Goal: Information Seeking & Learning: Check status

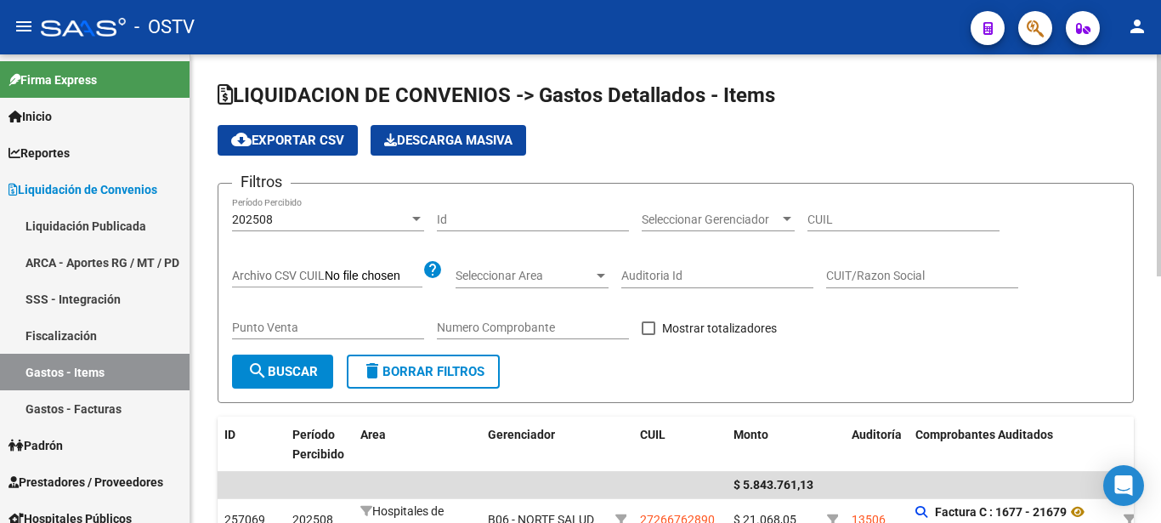
drag, startPoint x: 313, startPoint y: 340, endPoint x: 326, endPoint y: 329, distance: 16.9
click at [317, 338] on div "Punto Venta" at bounding box center [328, 329] width 192 height 48
click at [326, 329] on input "Punto Venta" at bounding box center [328, 328] width 192 height 14
type input "1605"
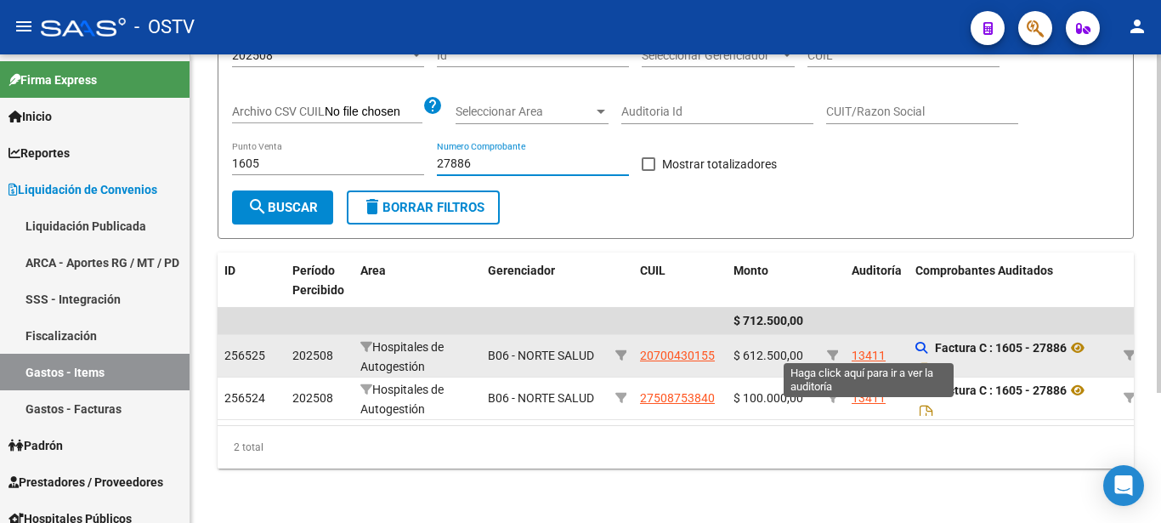
type input "27886"
click at [877, 349] on div "13411" at bounding box center [869, 356] width 34 height 20
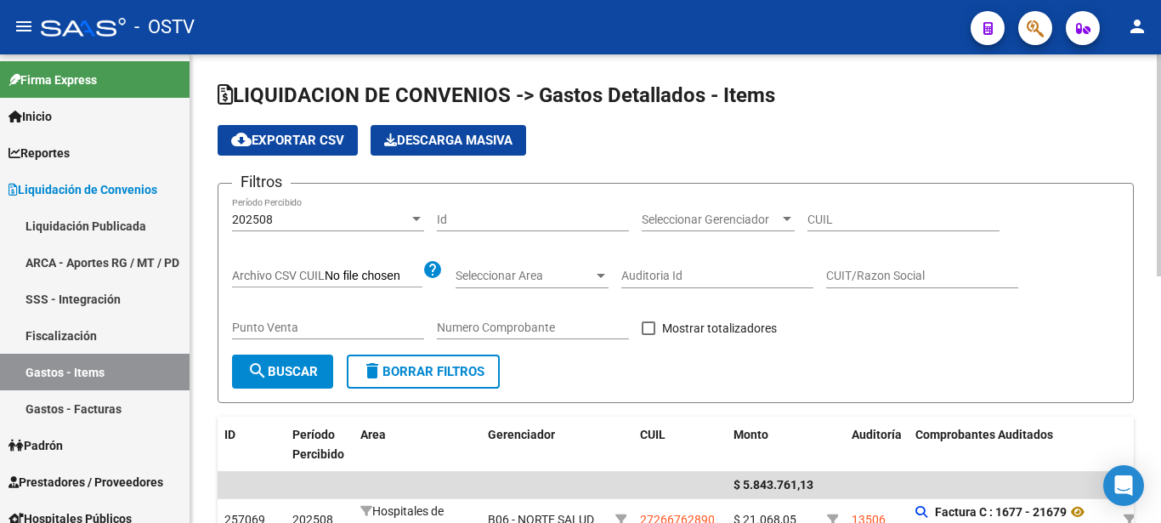
drag, startPoint x: 318, startPoint y: 337, endPoint x: 320, endPoint y: 328, distance: 8.7
click at [320, 329] on input "Punto Venta" at bounding box center [328, 328] width 192 height 14
type input "1356"
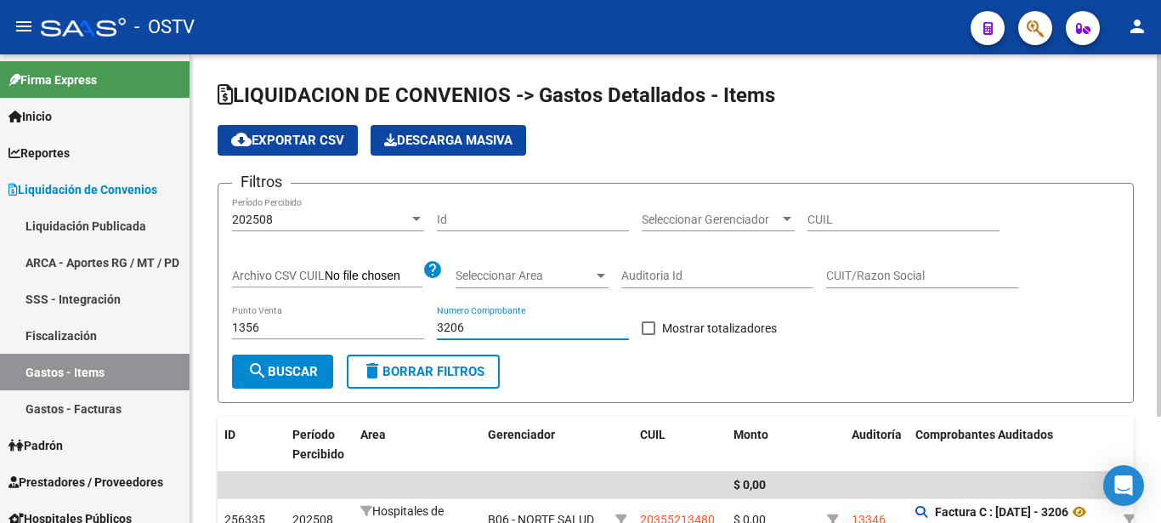
scroll to position [87, 0]
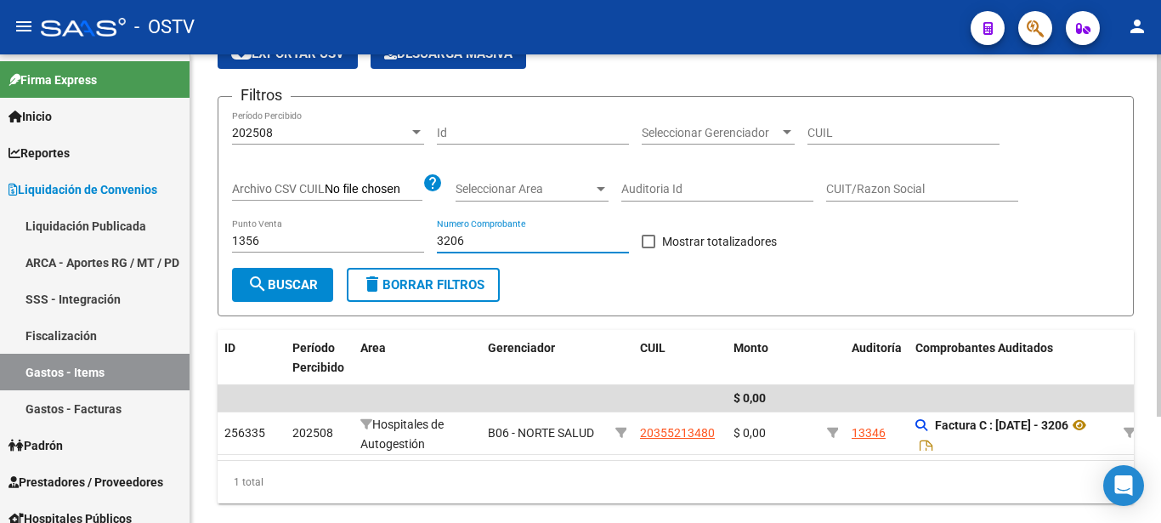
type input "3206"
click at [321, 289] on button "search Buscar" at bounding box center [282, 285] width 101 height 34
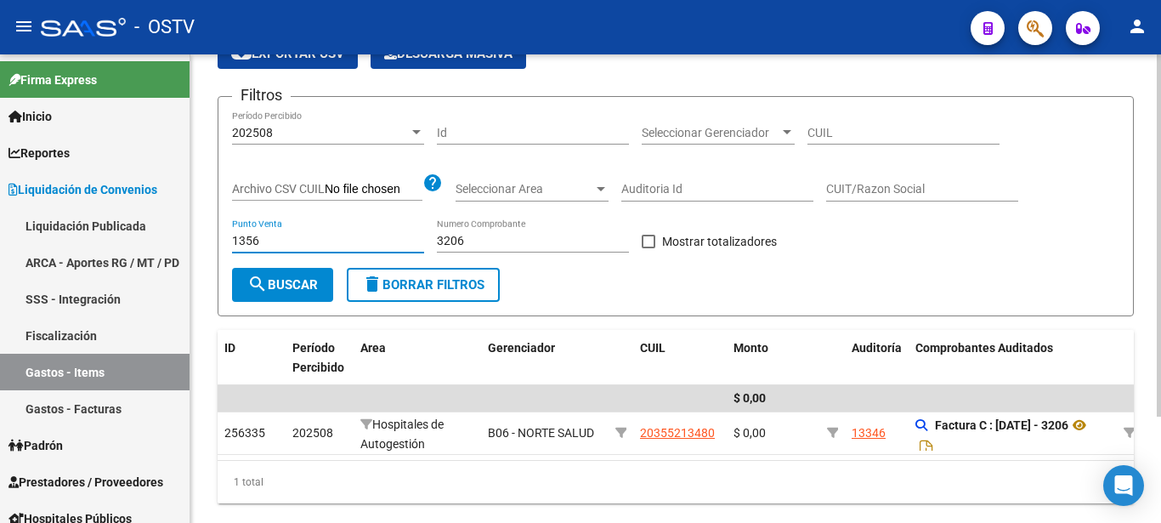
drag, startPoint x: 334, startPoint y: 241, endPoint x: 105, endPoint y: 233, distance: 228.8
click at [232, 234] on input "1356" at bounding box center [328, 241] width 192 height 14
type input "23"
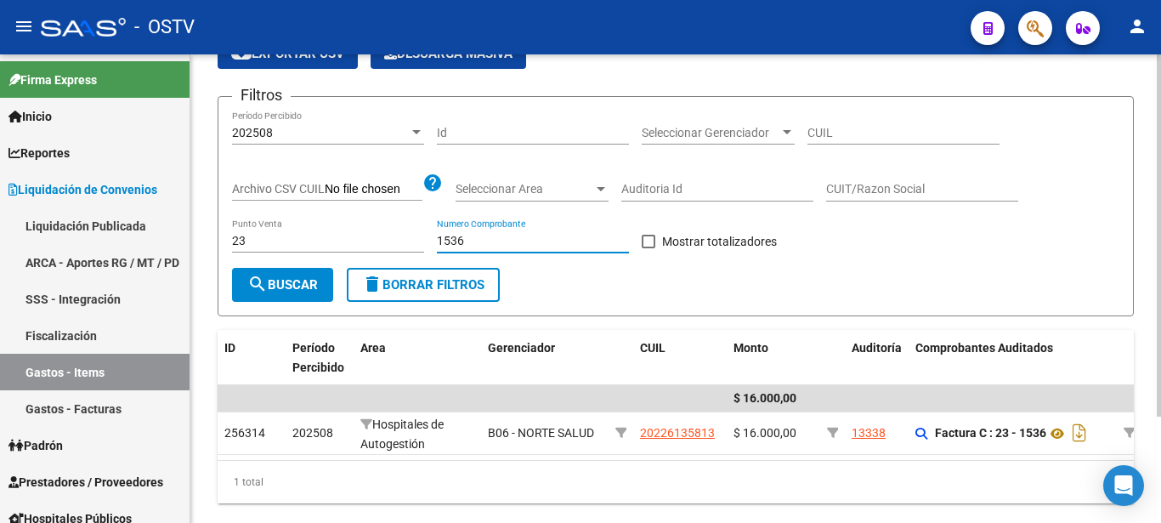
type input "1536"
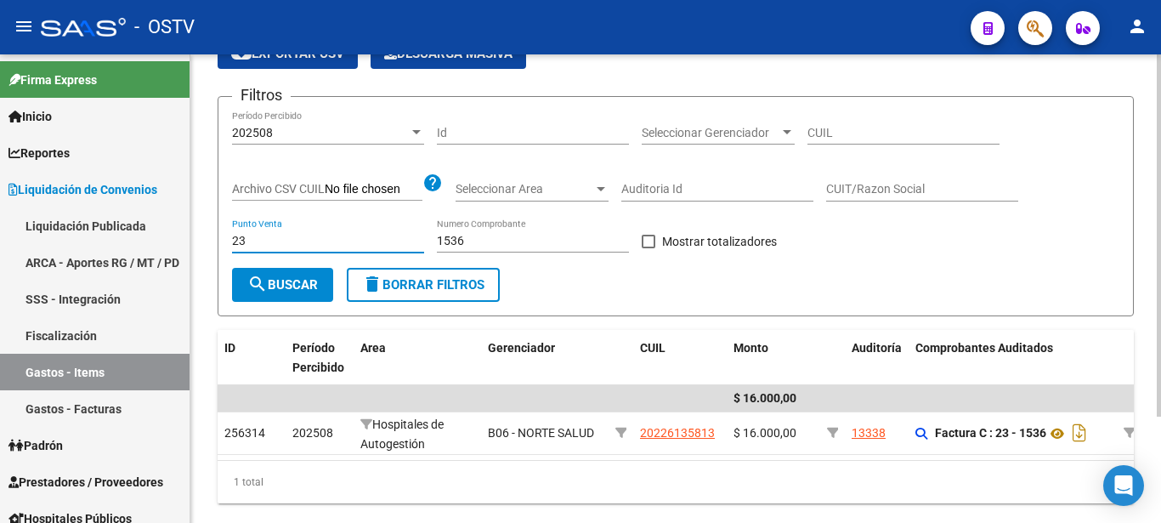
drag, startPoint x: 298, startPoint y: 245, endPoint x: 255, endPoint y: 243, distance: 43.4
click at [255, 243] on input "23" at bounding box center [328, 241] width 192 height 14
type input "231360"
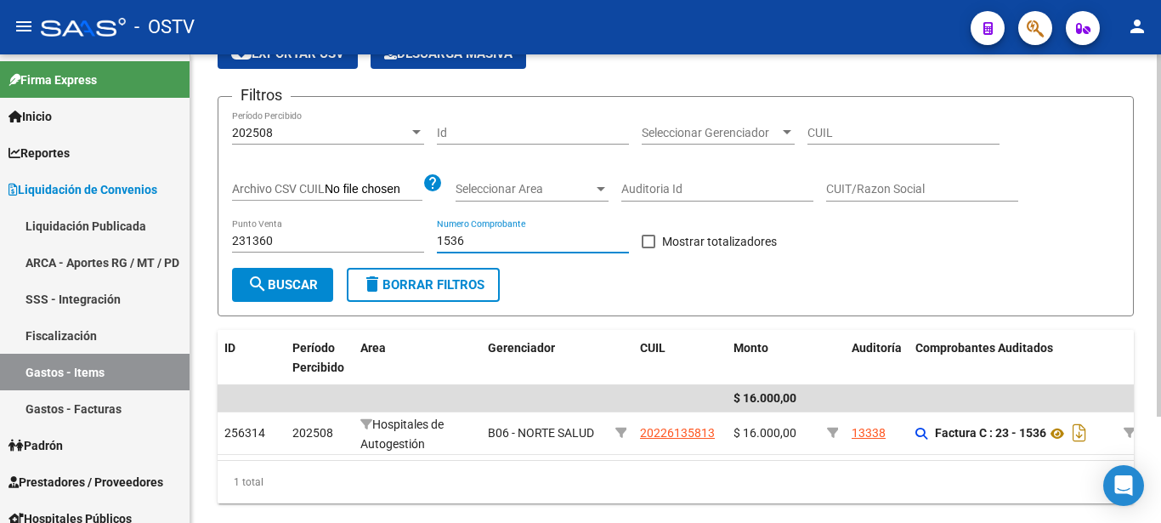
type input "1537"
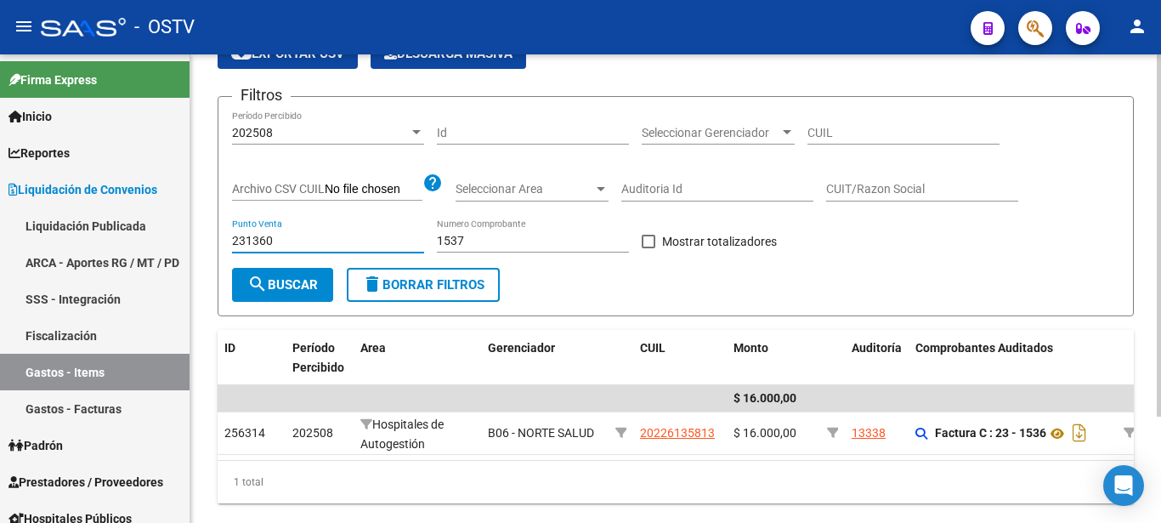
drag, startPoint x: 245, startPoint y: 242, endPoint x: 167, endPoint y: 235, distance: 78.6
click at [232, 235] on input "231360" at bounding box center [328, 241] width 192 height 14
type input "1360"
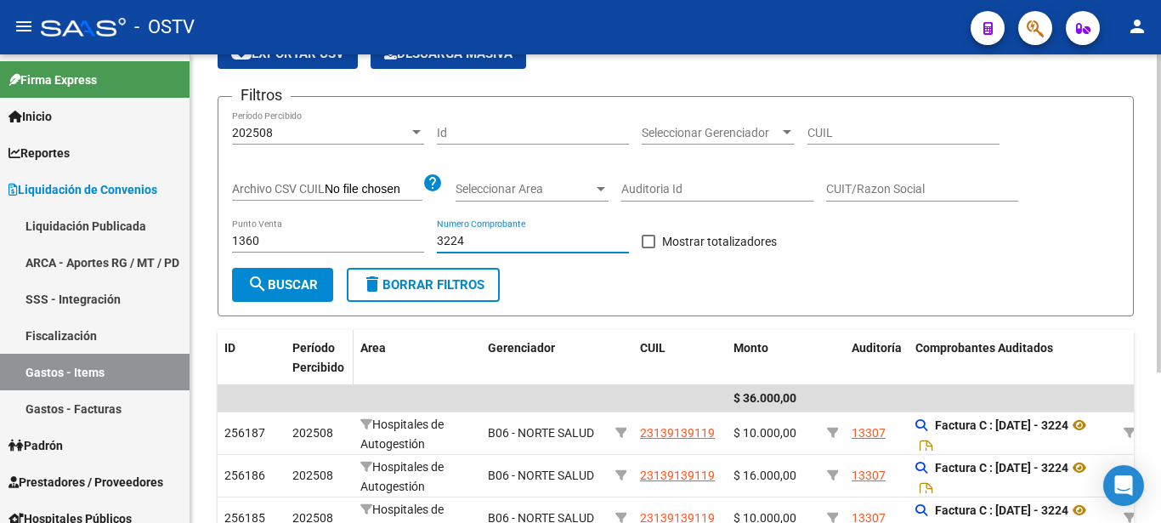
scroll to position [173, 0]
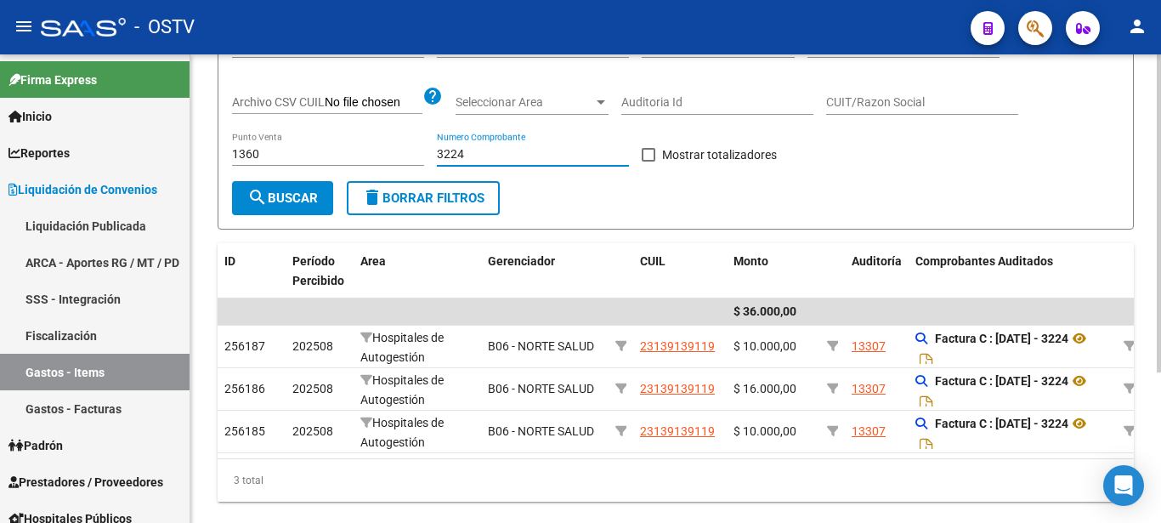
type input "3224"
drag, startPoint x: 274, startPoint y: 152, endPoint x: 162, endPoint y: 158, distance: 112.4
click at [232, 158] on input "1360" at bounding box center [328, 154] width 192 height 14
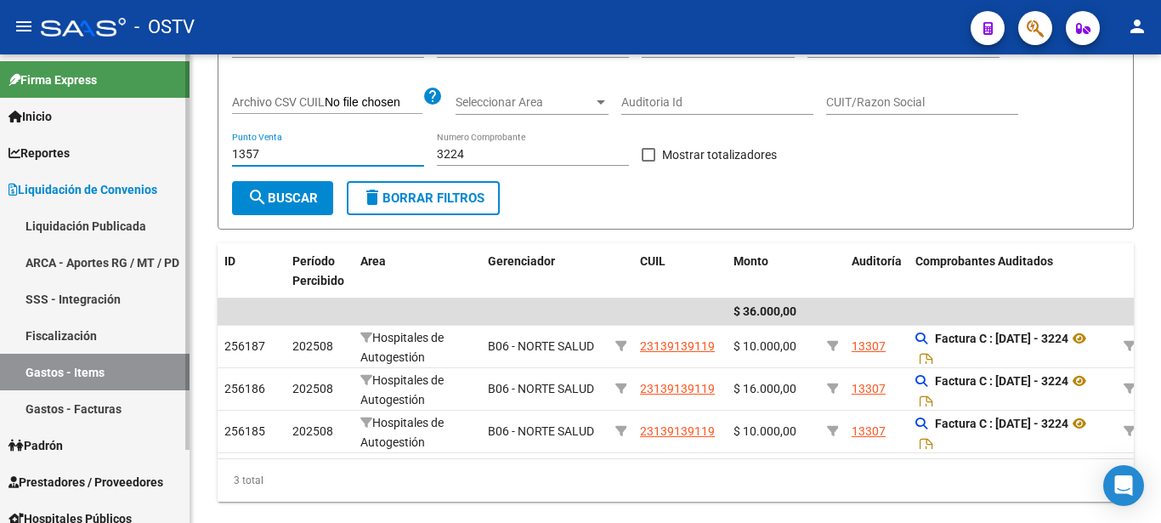
type input "1357"
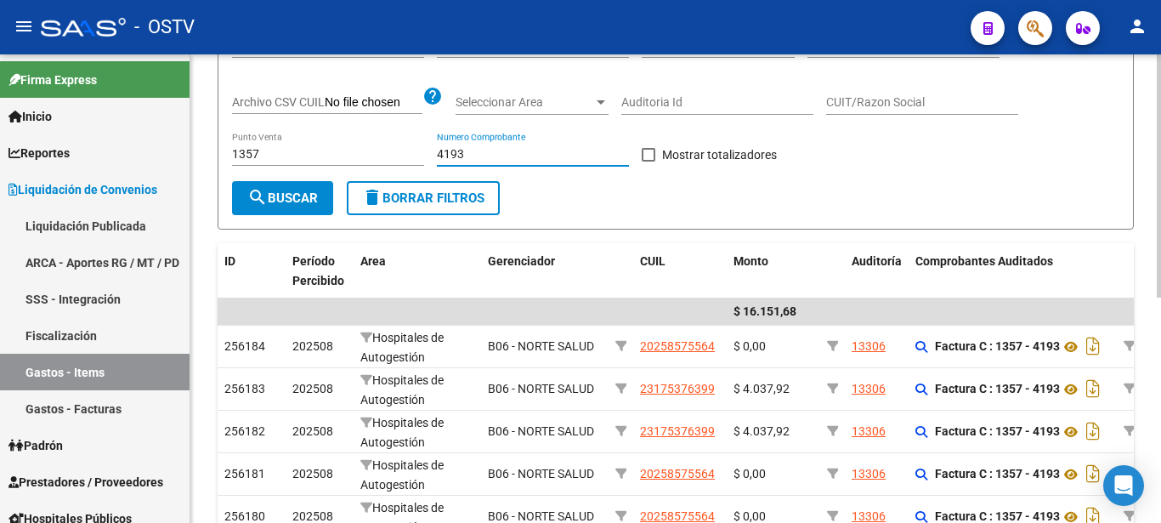
type input "4193"
drag, startPoint x: 259, startPoint y: 154, endPoint x: 162, endPoint y: 150, distance: 97.9
click at [232, 150] on input "1357" at bounding box center [328, 154] width 192 height 14
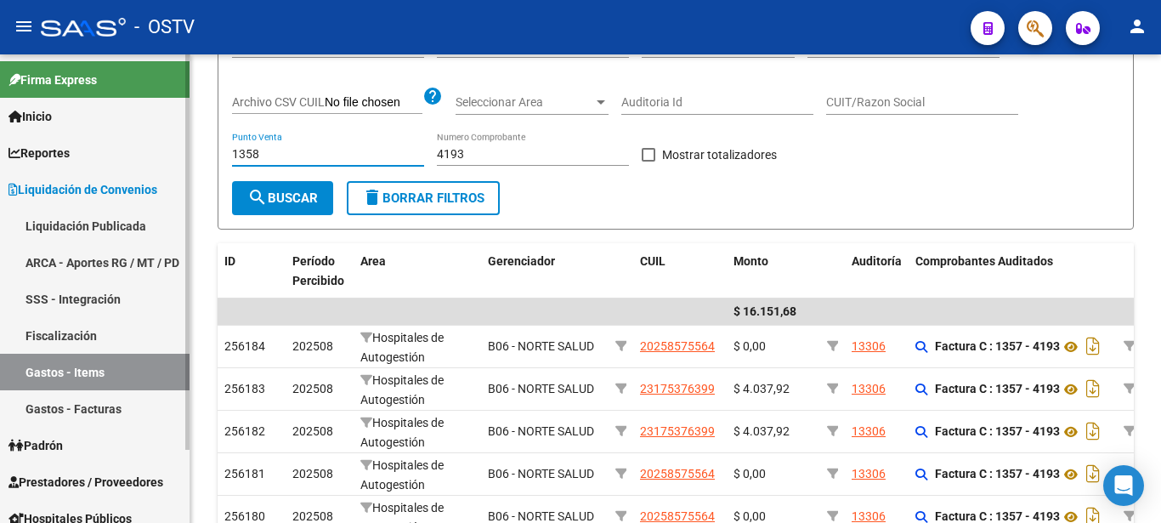
type input "1358"
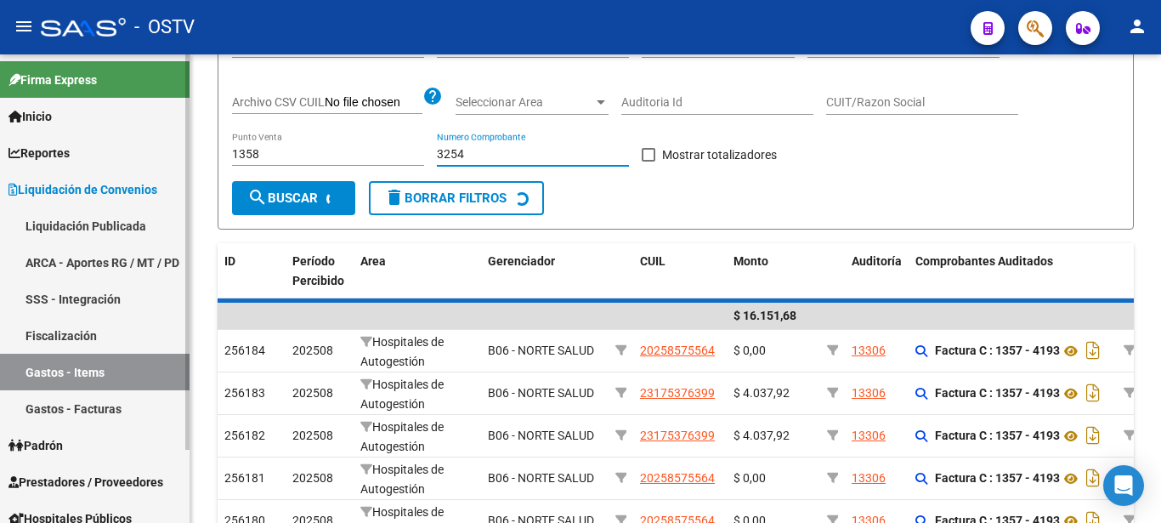
scroll to position [137, 0]
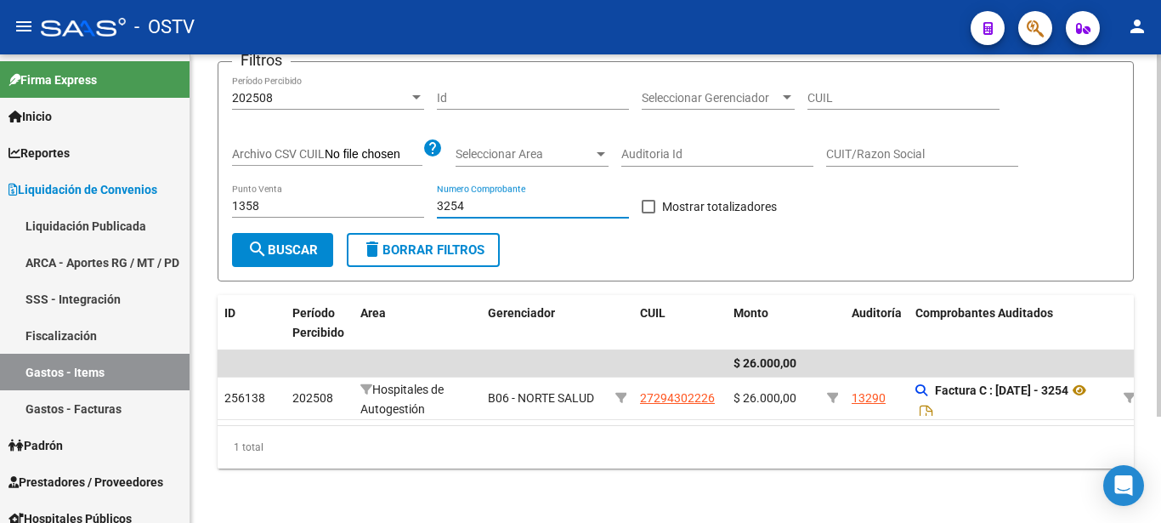
type input "3254"
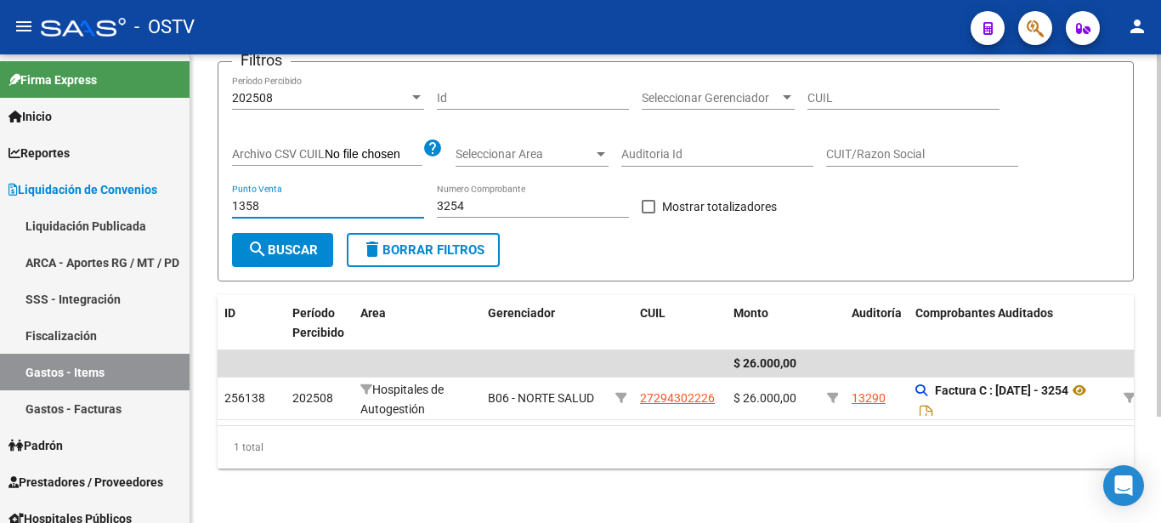
click at [260, 199] on input "1358" at bounding box center [328, 206] width 192 height 14
type input "1357"
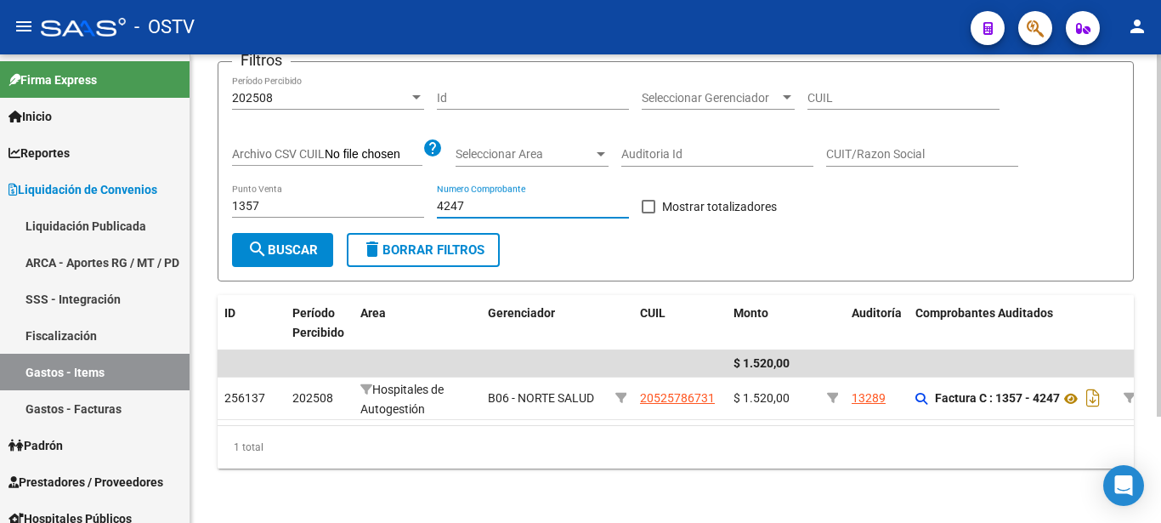
type input "4247"
click at [264, 199] on input "1357" at bounding box center [328, 206] width 192 height 14
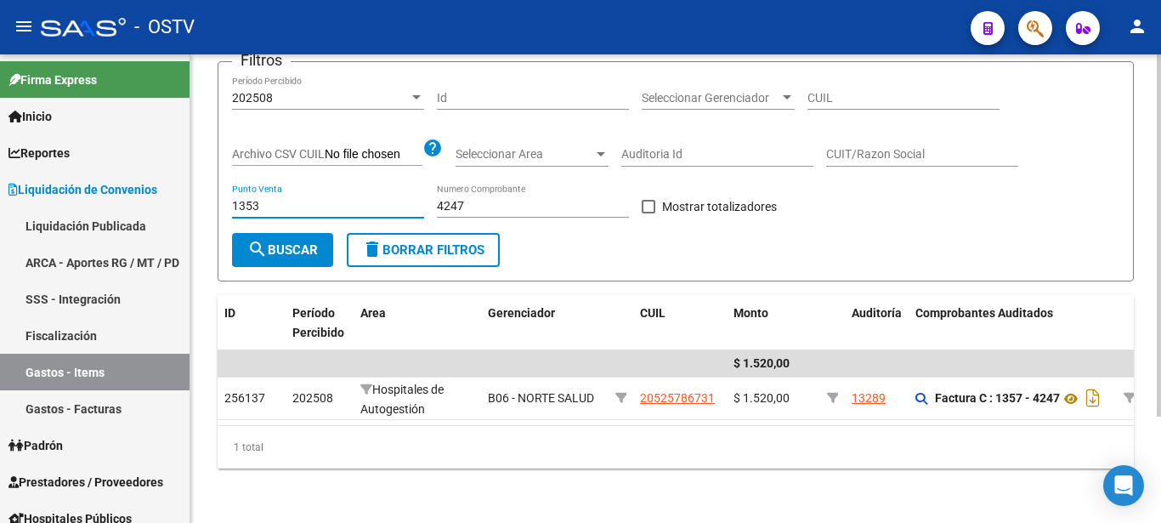
type input "1353"
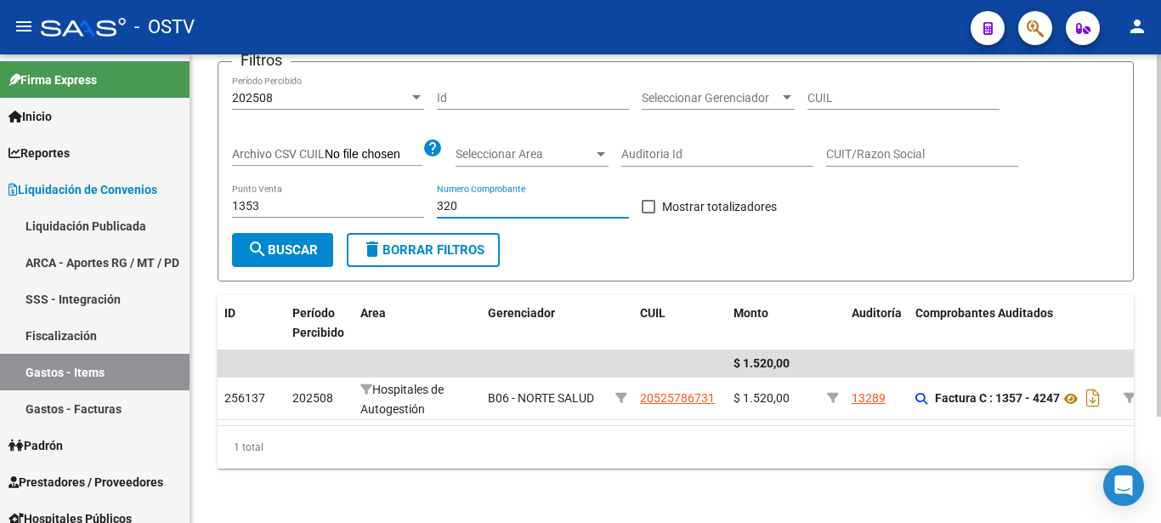
type input "3206"
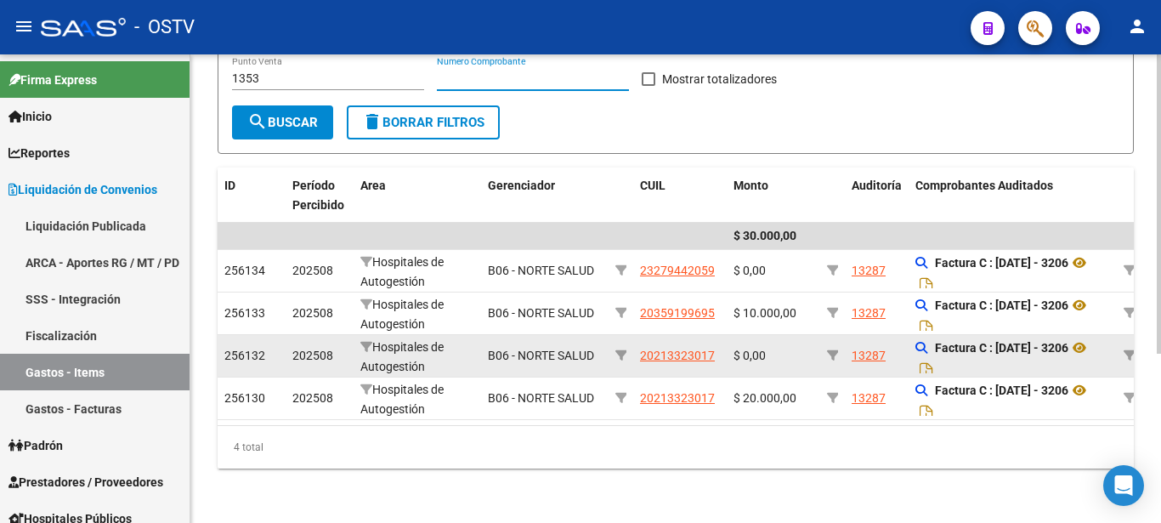
scroll to position [0, 1249]
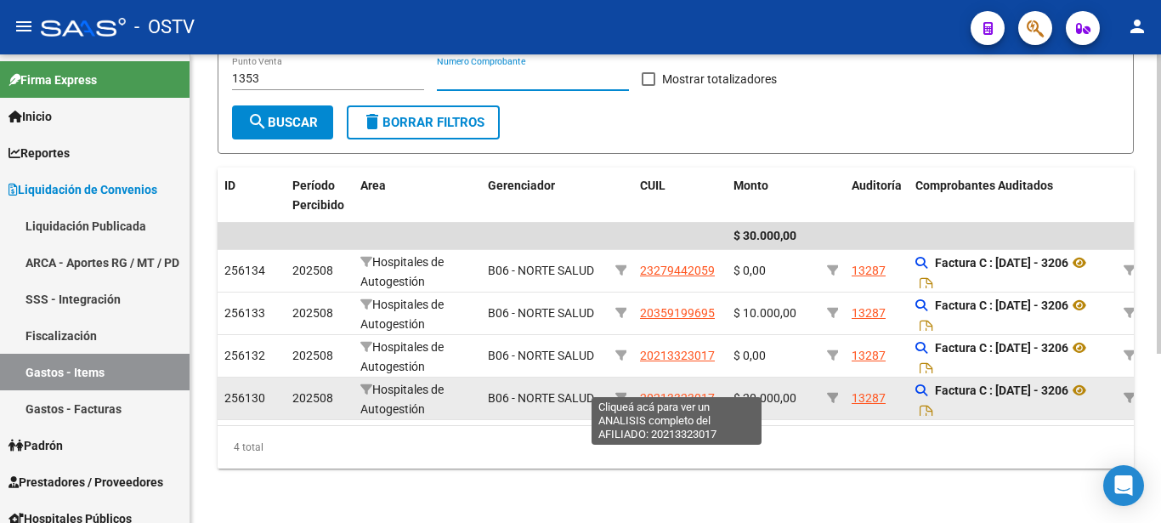
click at [659, 391] on span "20213323017" at bounding box center [677, 398] width 75 height 14
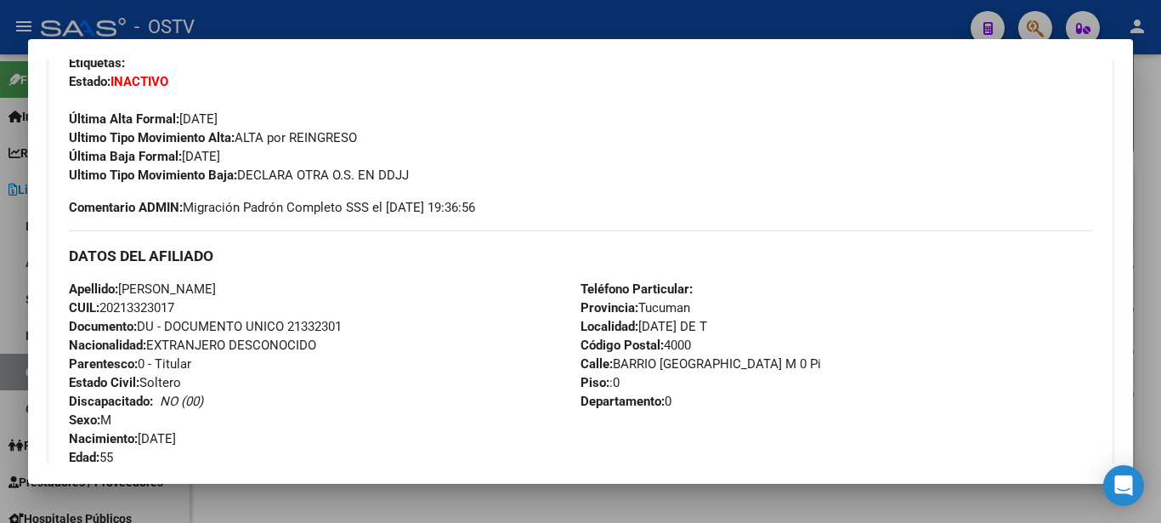
scroll to position [247, 0]
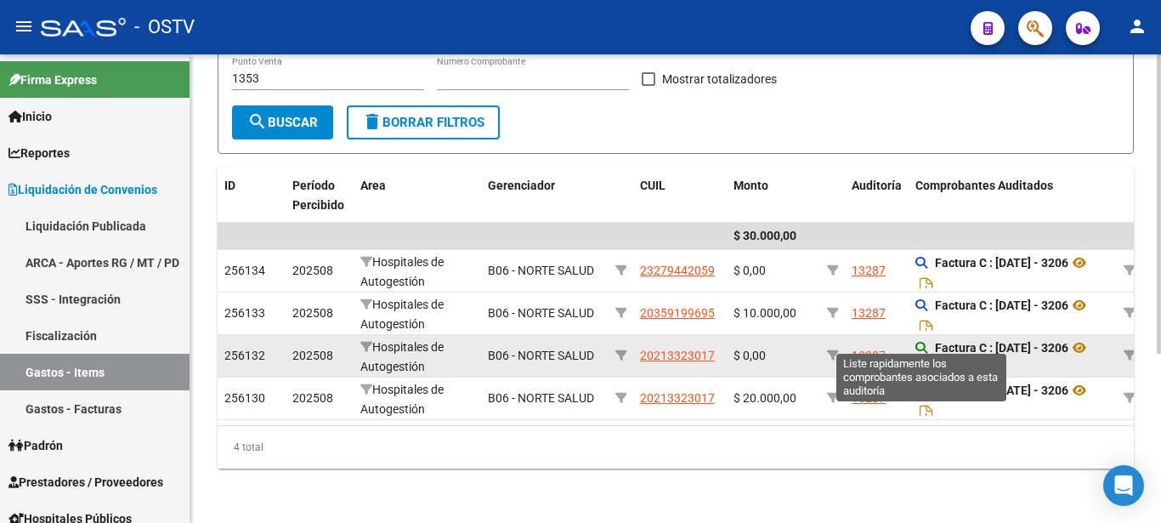
click at [923, 342] on icon at bounding box center [922, 348] width 12 height 12
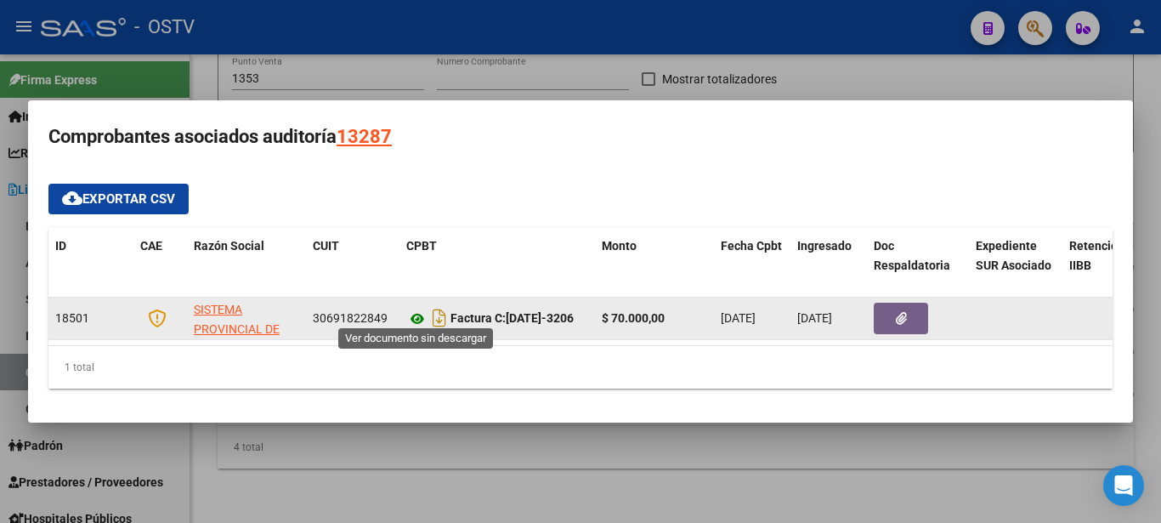
click at [419, 314] on icon at bounding box center [417, 319] width 22 height 20
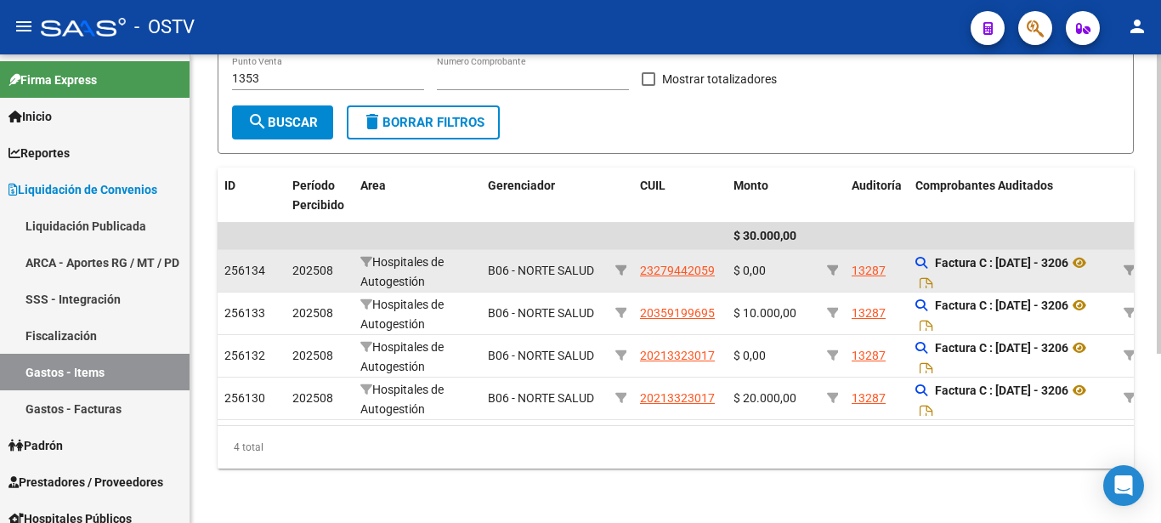
scroll to position [178, 0]
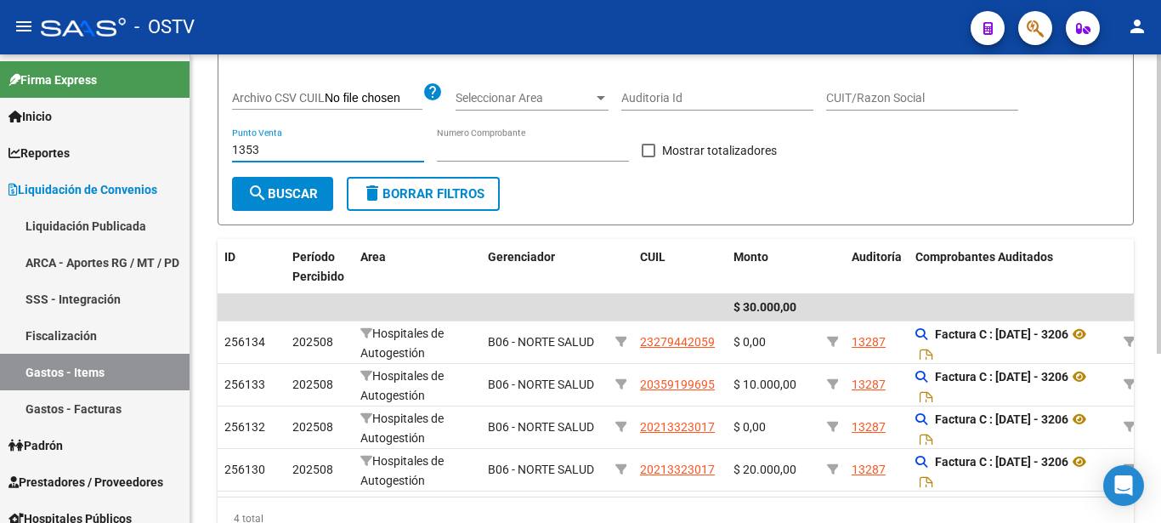
click at [328, 145] on input "1353" at bounding box center [328, 150] width 192 height 14
type input "1351"
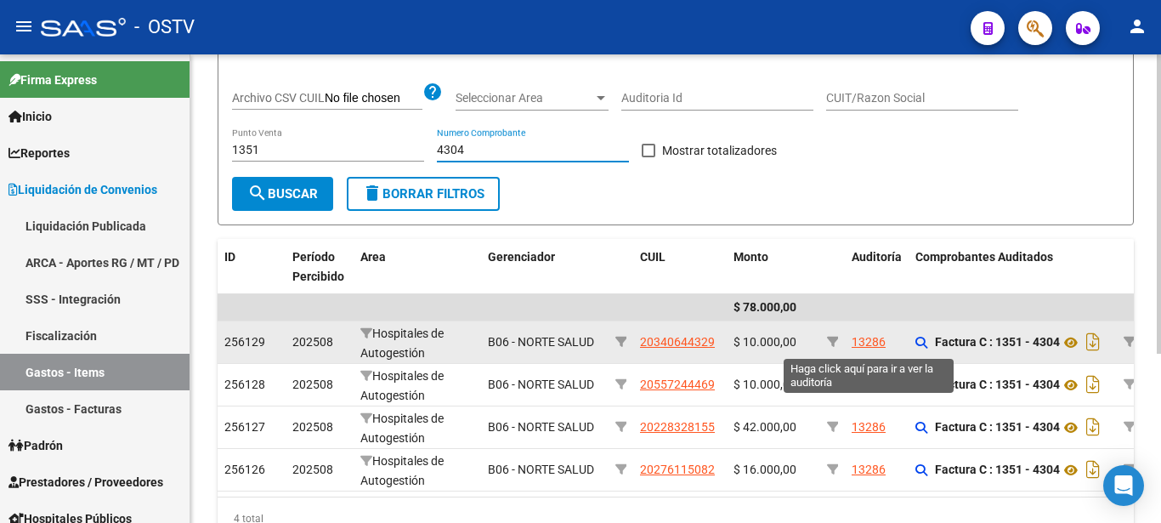
type input "4304"
click at [872, 347] on div "13286" at bounding box center [869, 342] width 34 height 20
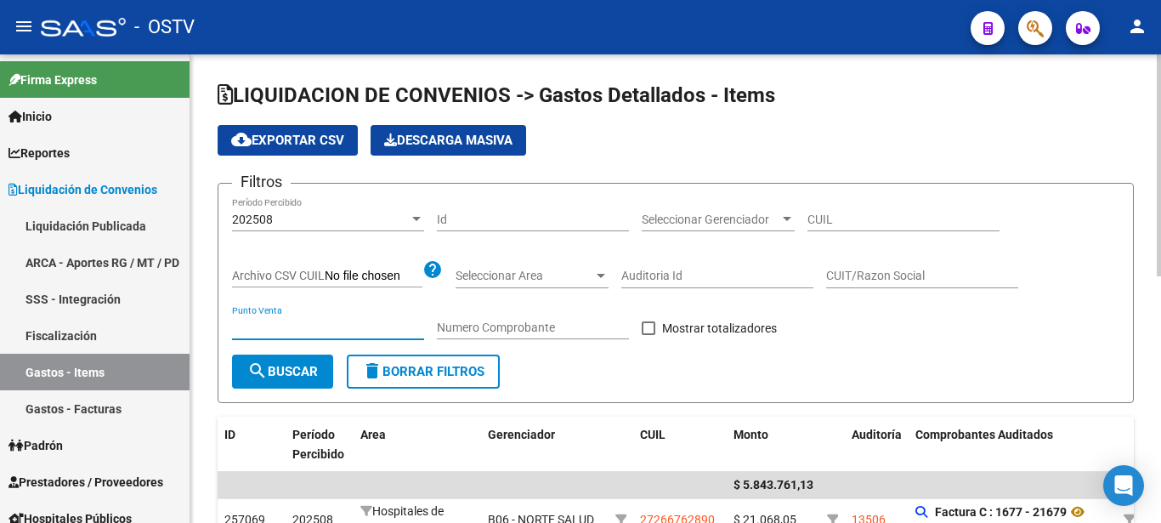
click at [347, 330] on input "Punto Venta" at bounding box center [328, 328] width 192 height 14
type input "1661"
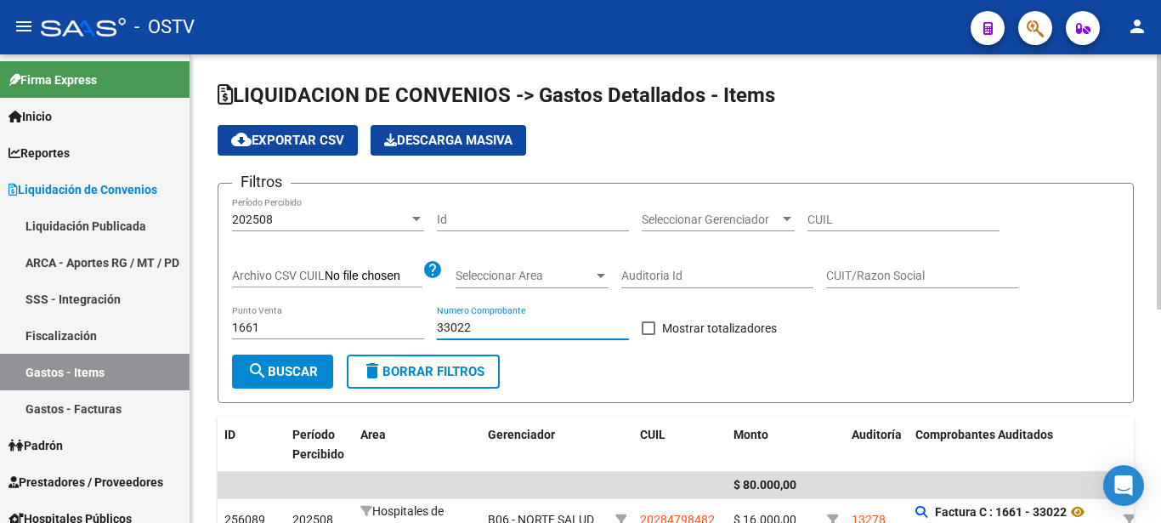
type input "33022"
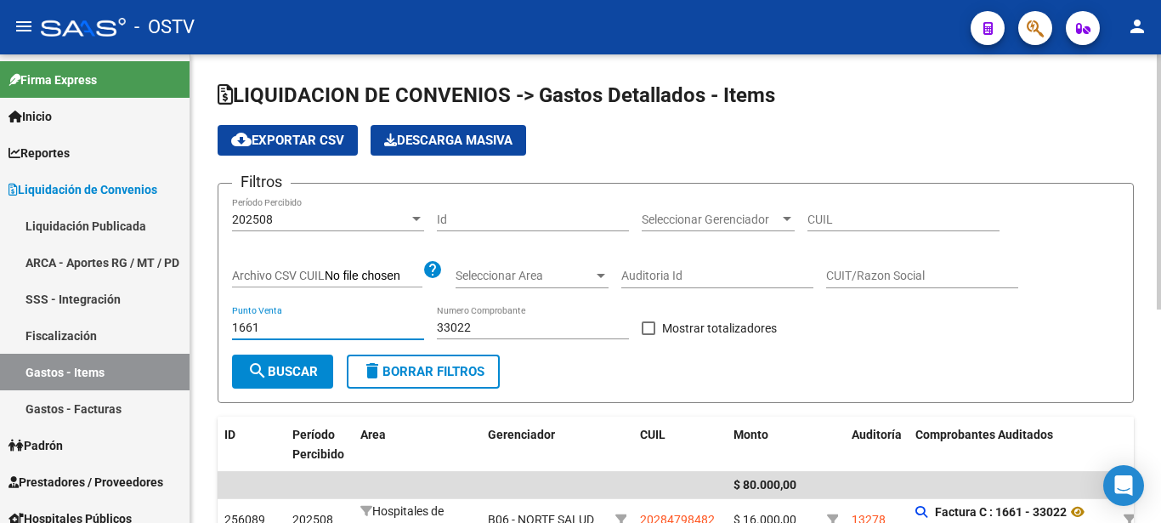
click at [277, 331] on input "1661" at bounding box center [328, 328] width 192 height 14
type input "1602"
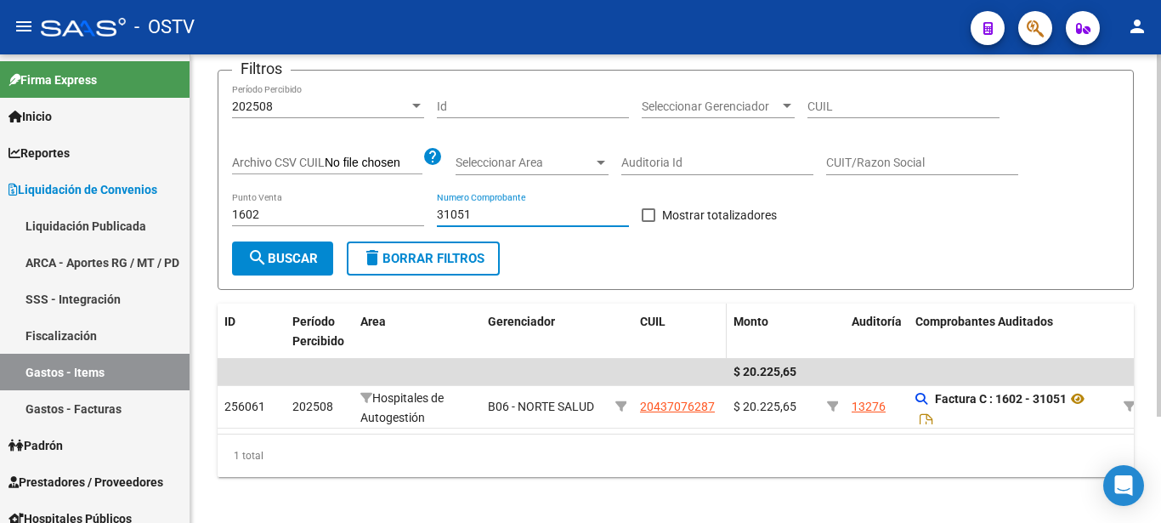
scroll to position [137, 0]
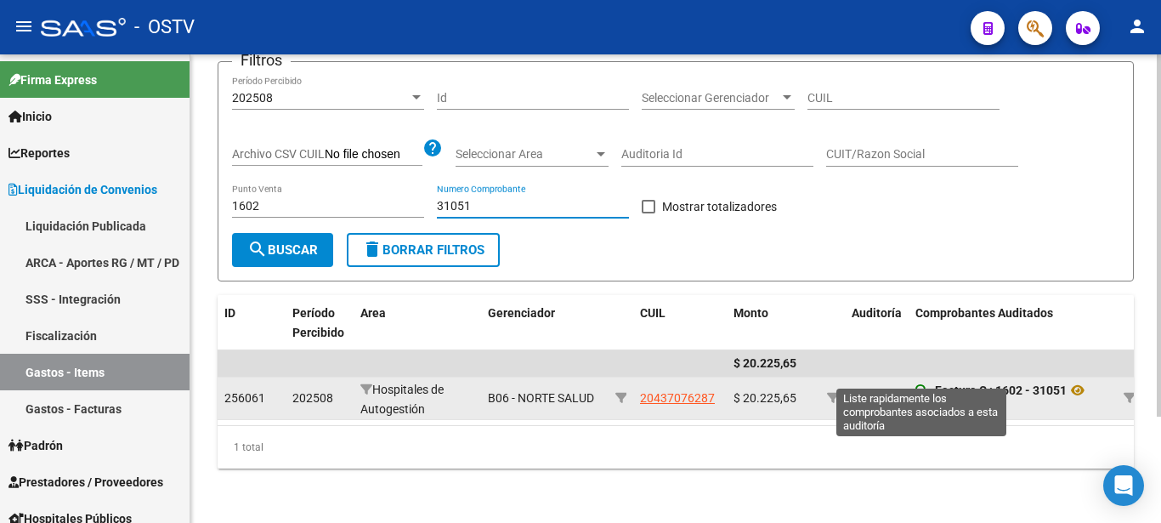
type input "31051"
click at [926, 384] on icon at bounding box center [922, 390] width 12 height 12
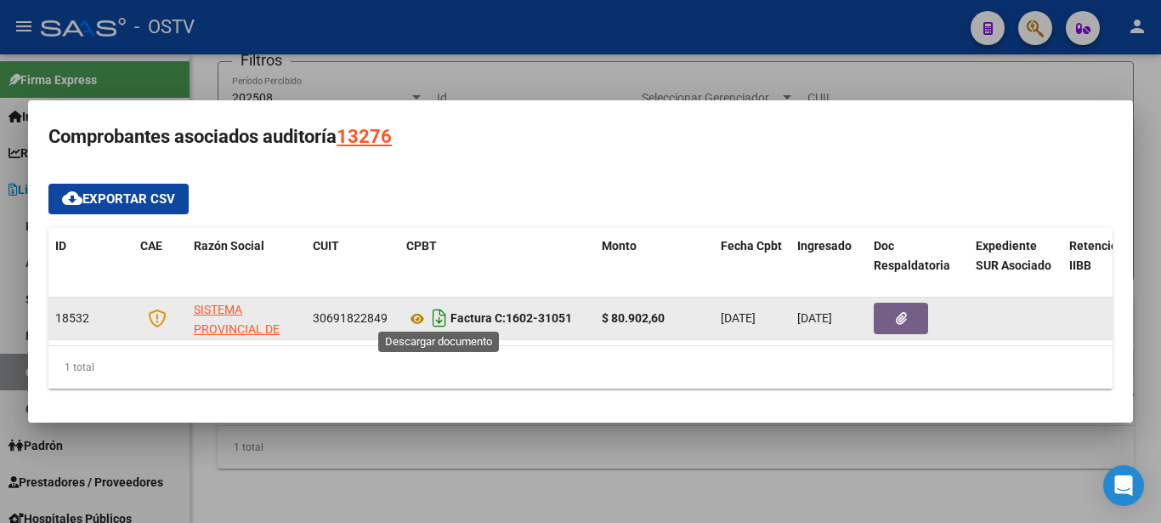
click at [435, 312] on icon "Descargar documento" at bounding box center [440, 317] width 22 height 27
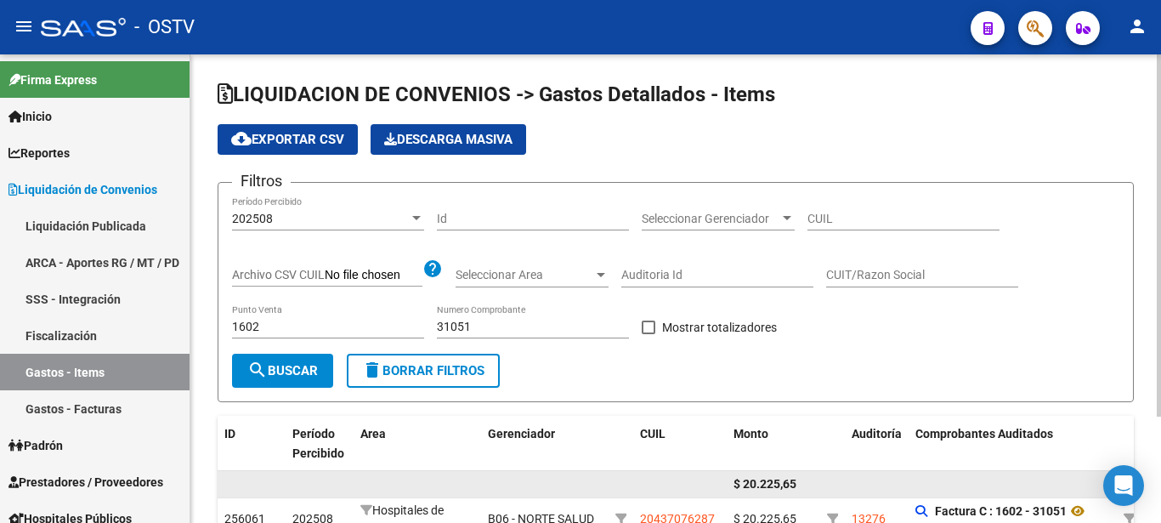
scroll to position [0, 0]
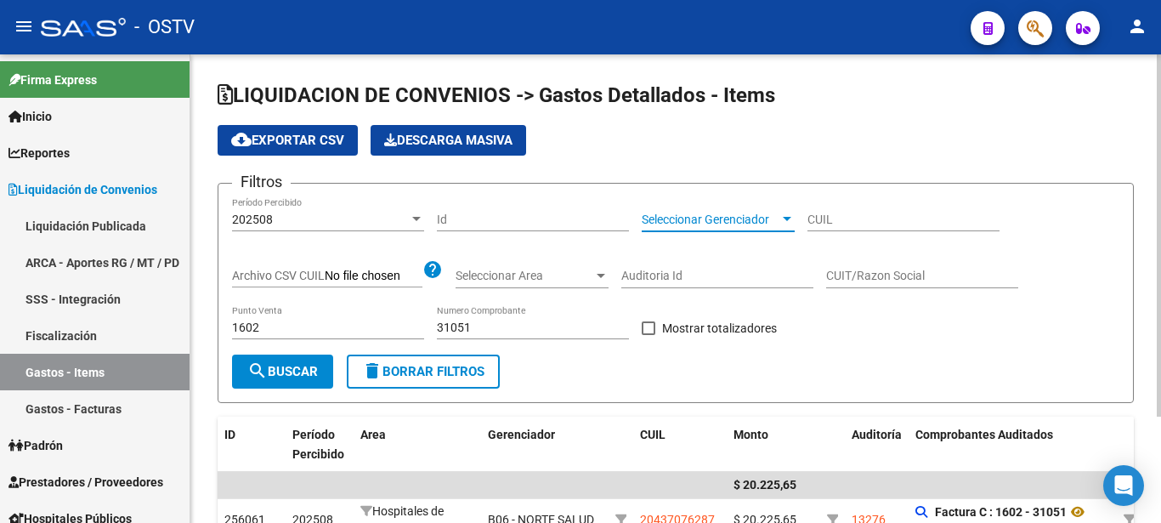
click at [778, 213] on span "Seleccionar Gerenciador" at bounding box center [711, 220] width 138 height 14
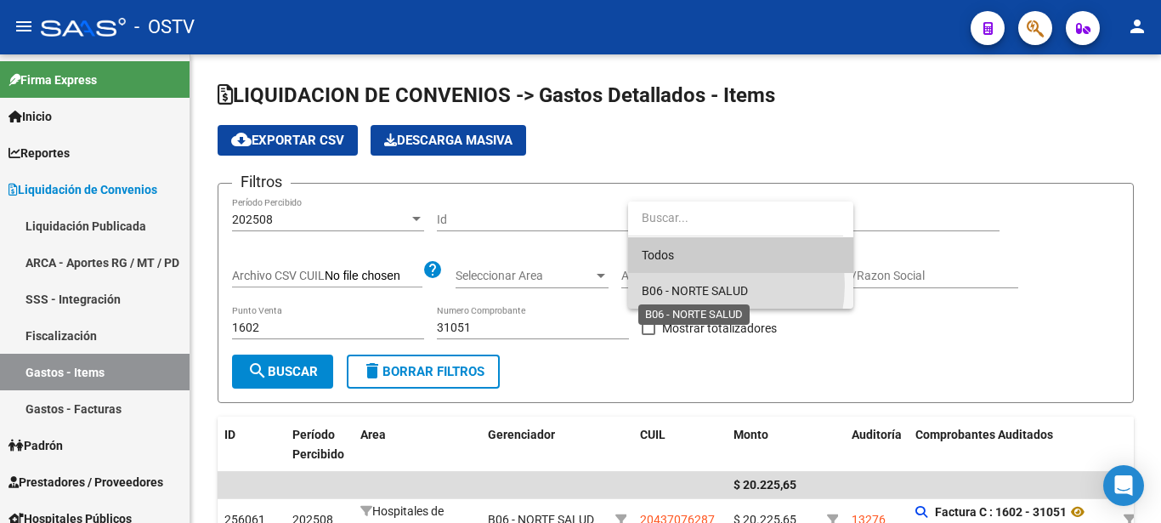
click at [699, 285] on span "B06 - NORTE SALUD" at bounding box center [695, 291] width 106 height 14
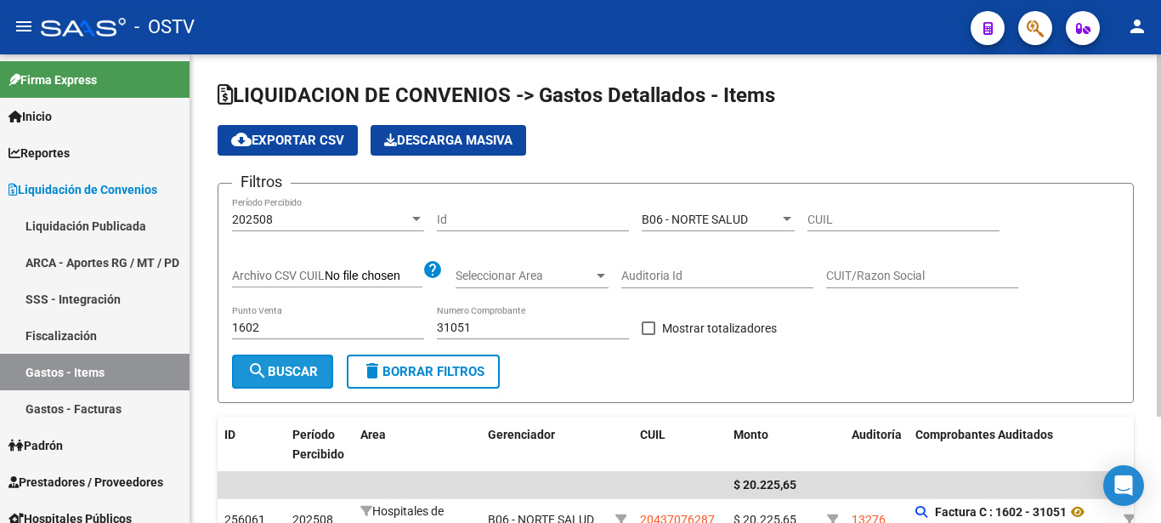
click at [290, 369] on span "search Buscar" at bounding box center [282, 371] width 71 height 15
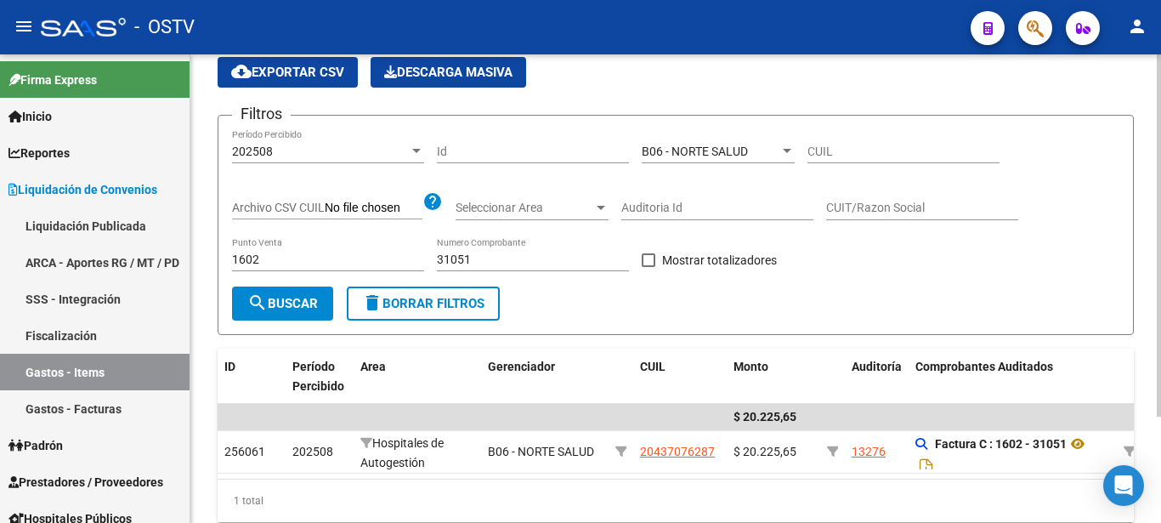
scroll to position [87, 0]
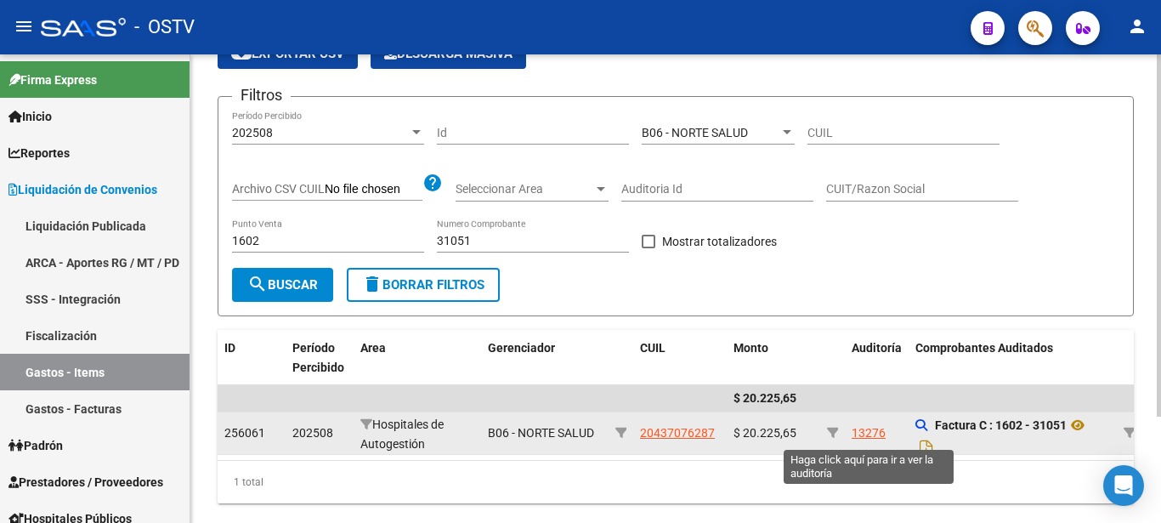
click at [854, 435] on div "13276" at bounding box center [869, 433] width 34 height 20
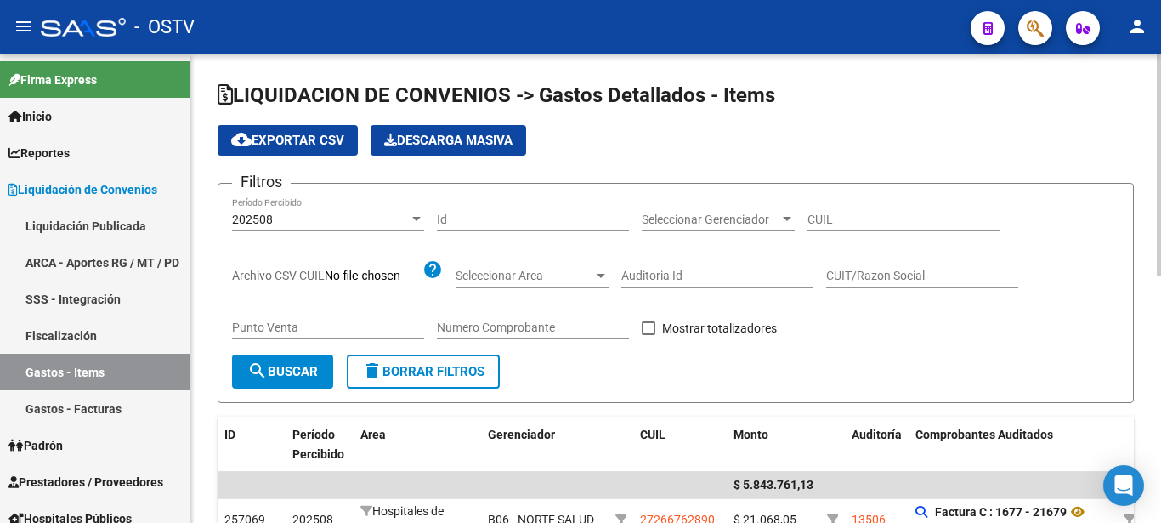
click at [961, 189] on form "Filtros 202508 Período Percibido Id Seleccionar Gerenciador Seleccionar Gerenci…" at bounding box center [676, 293] width 917 height 220
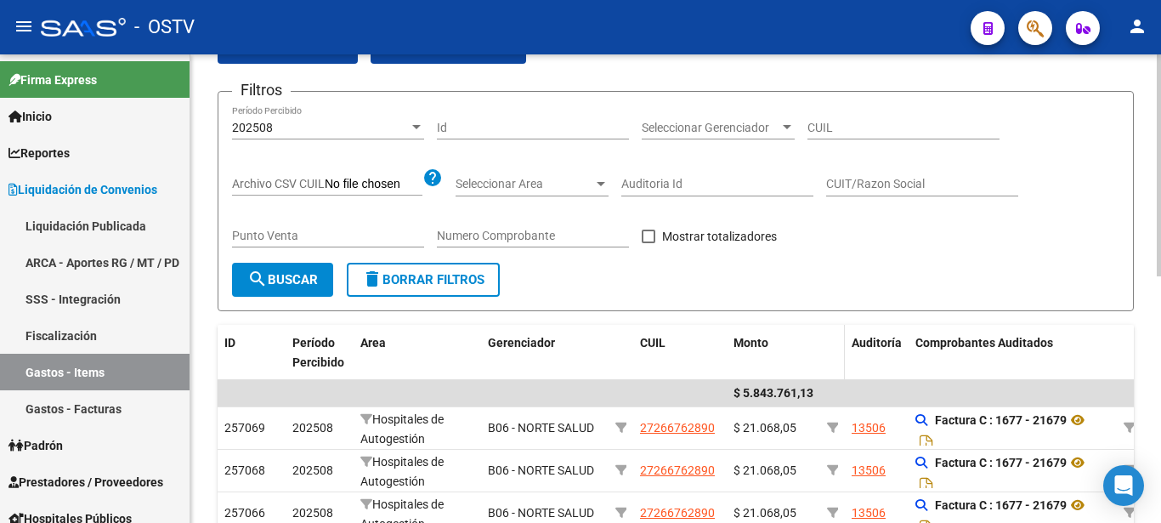
scroll to position [87, 0]
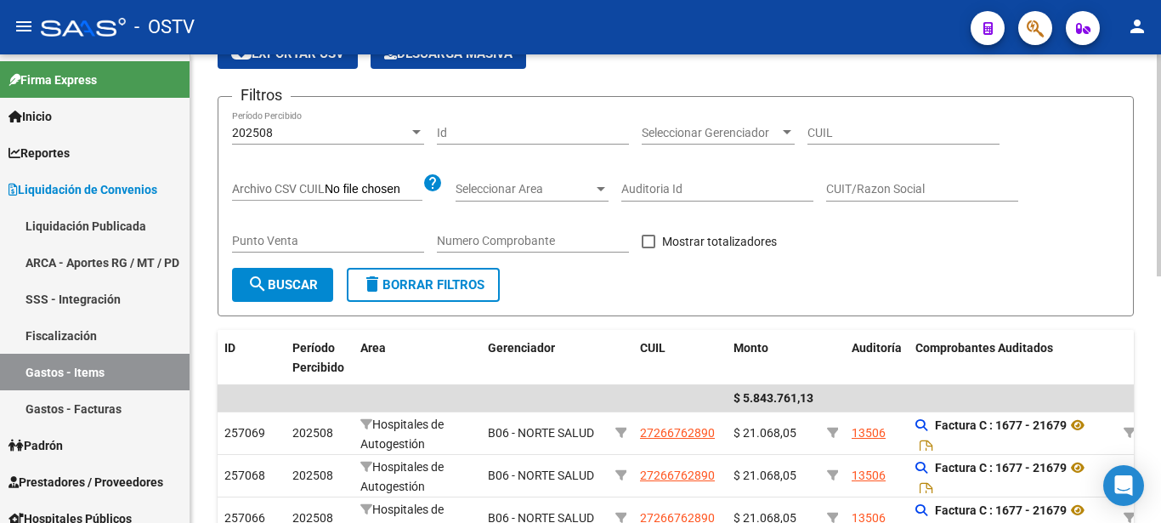
click at [336, 230] on div "Punto Venta" at bounding box center [328, 236] width 192 height 34
type input "1602"
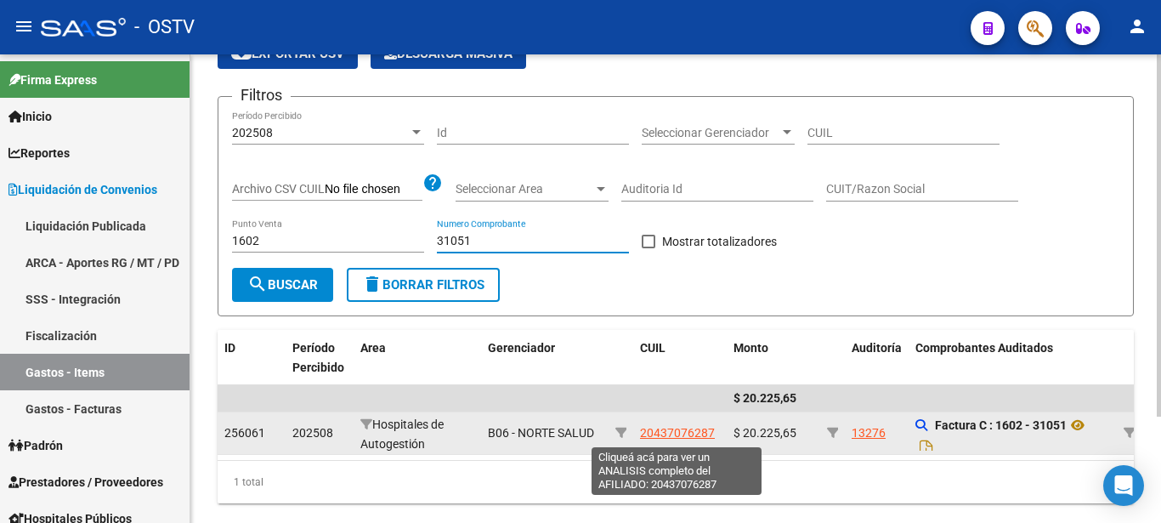
type input "31051"
click at [685, 436] on span "20437076287" at bounding box center [677, 433] width 75 height 14
type textarea "20437076287"
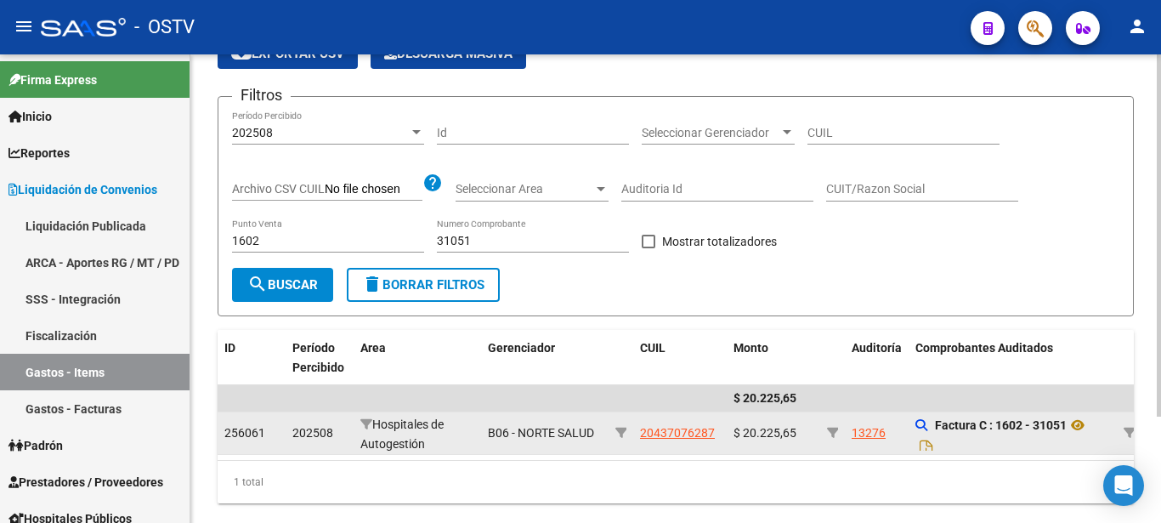
drag, startPoint x: 409, startPoint y: 455, endPoint x: 583, endPoint y: 456, distance: 174.3
click at [583, 456] on datatable-selection "$ 20.225,65 256061 202508 Hospitales de Autogestión B06 - NORTE SALUD 204370762…" at bounding box center [676, 451] width 917 height 14
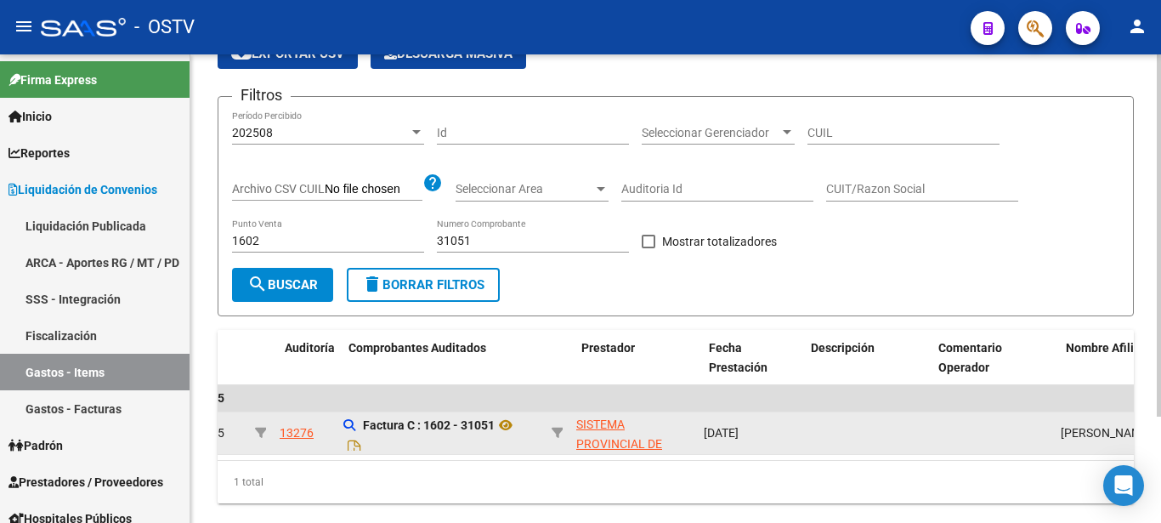
scroll to position [0, 545]
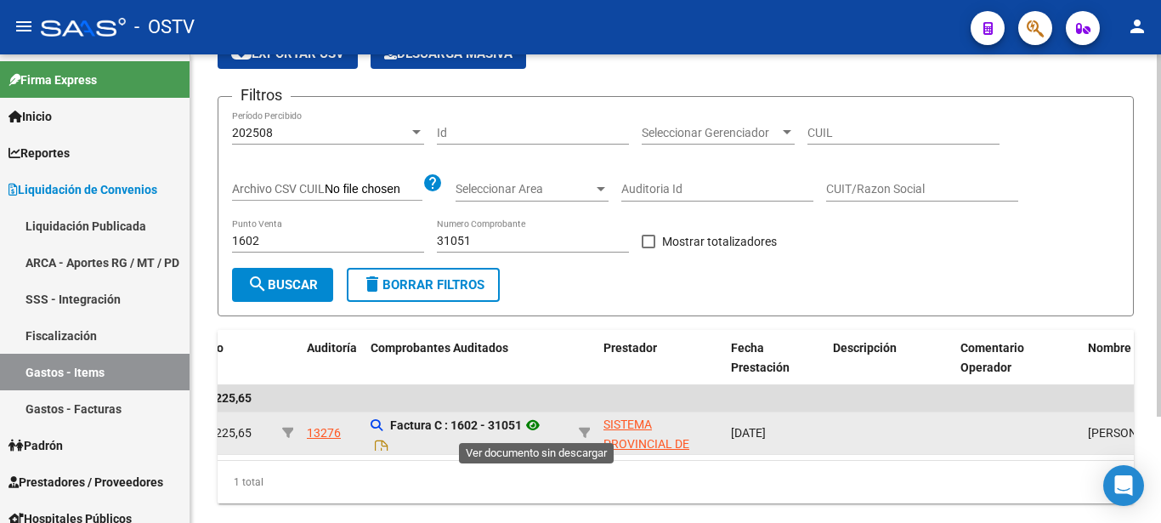
click at [537, 421] on icon at bounding box center [533, 425] width 22 height 20
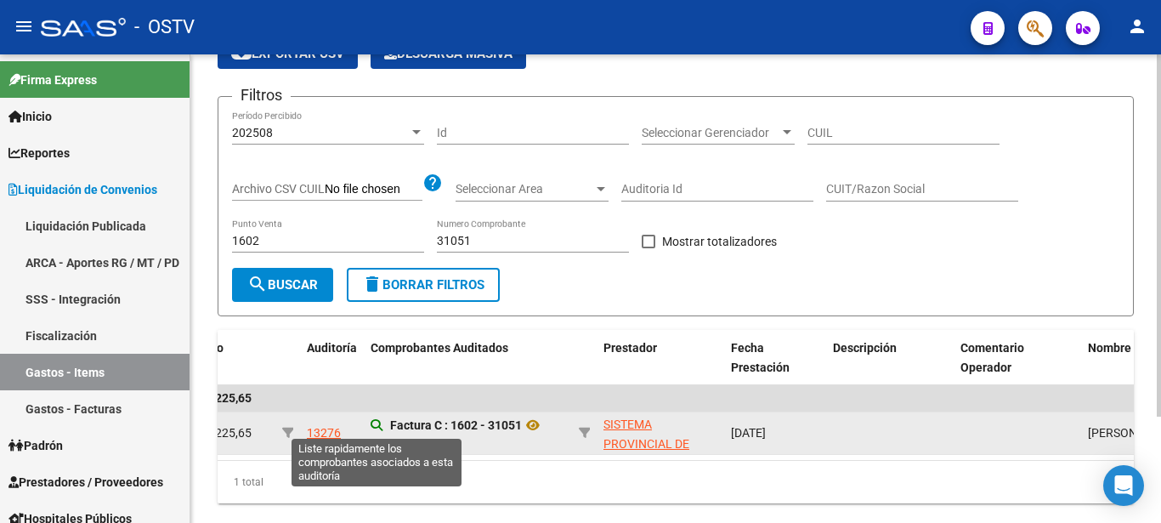
click at [373, 423] on icon at bounding box center [377, 425] width 12 height 12
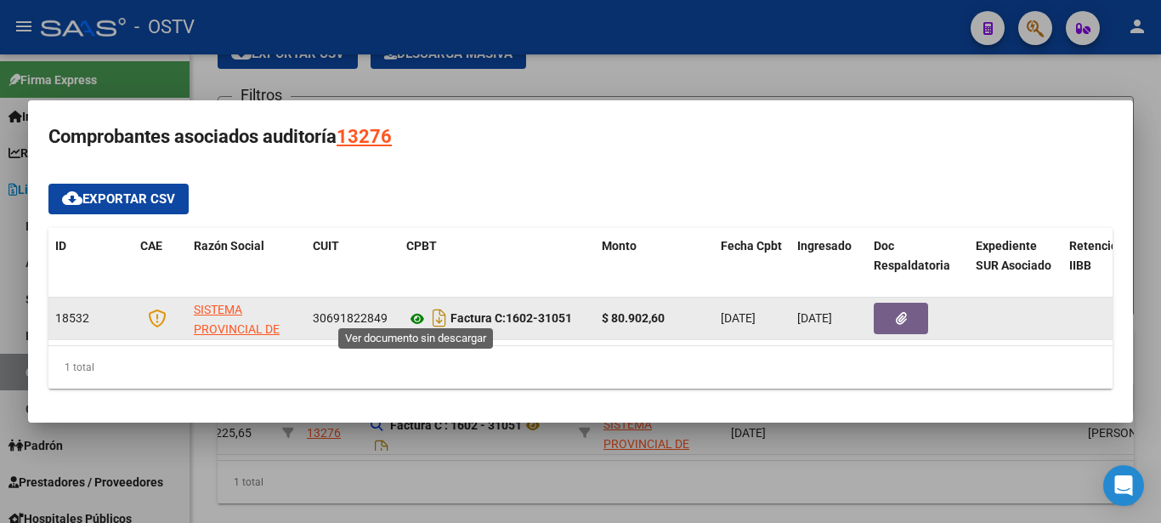
click at [418, 309] on icon at bounding box center [417, 319] width 22 height 20
click at [900, 312] on icon "button" at bounding box center [901, 318] width 11 height 13
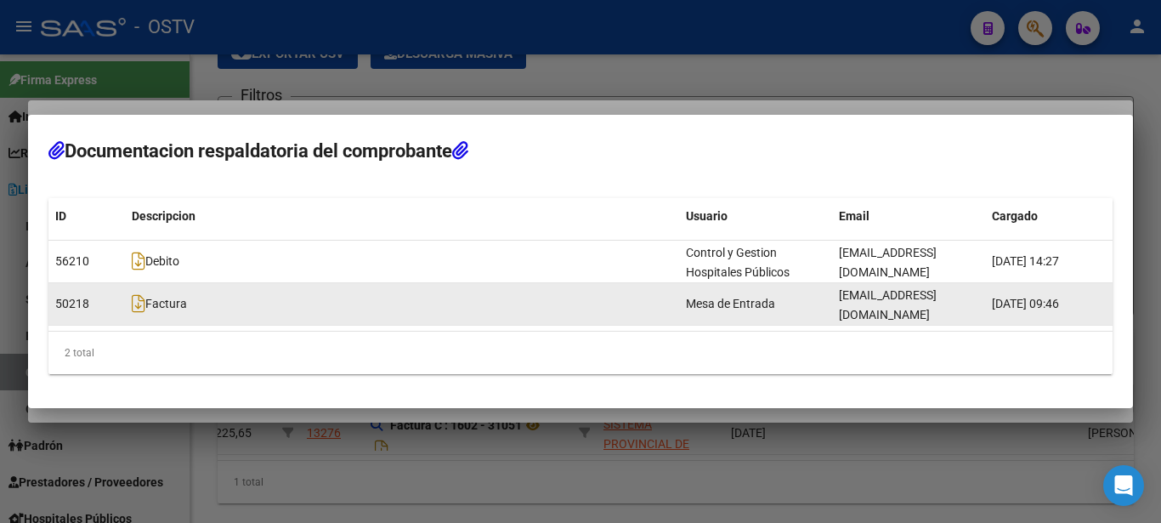
click at [172, 307] on span "Factura" at bounding box center [159, 304] width 55 height 14
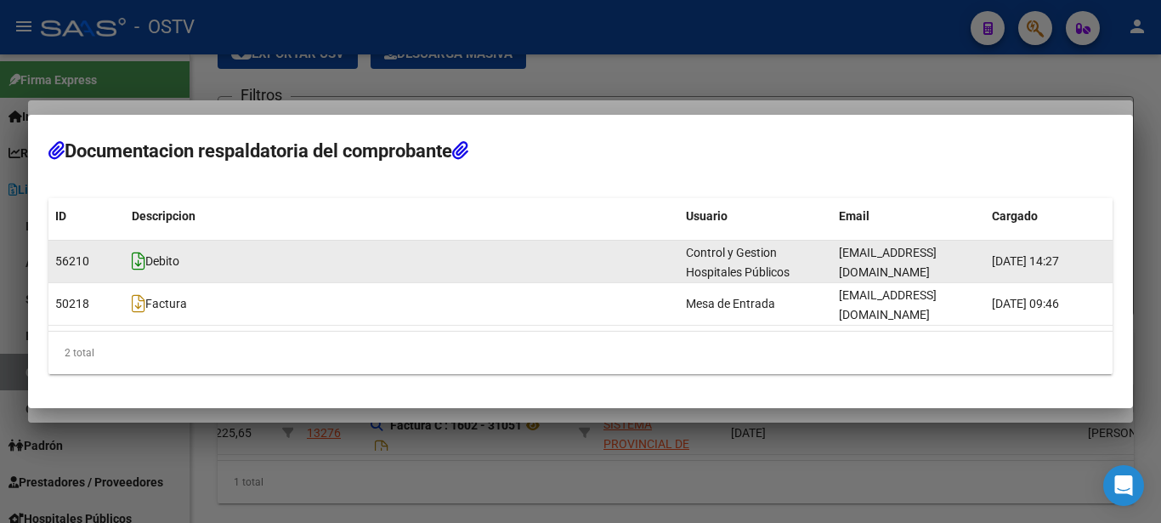
click at [136, 270] on icon at bounding box center [139, 261] width 14 height 19
click at [141, 270] on icon at bounding box center [139, 261] width 14 height 19
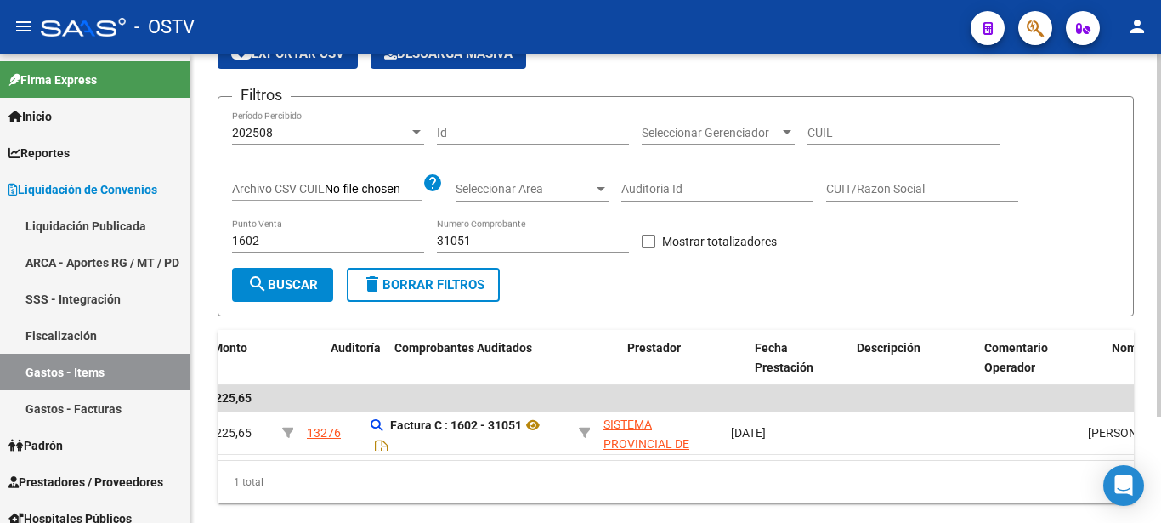
scroll to position [0, 0]
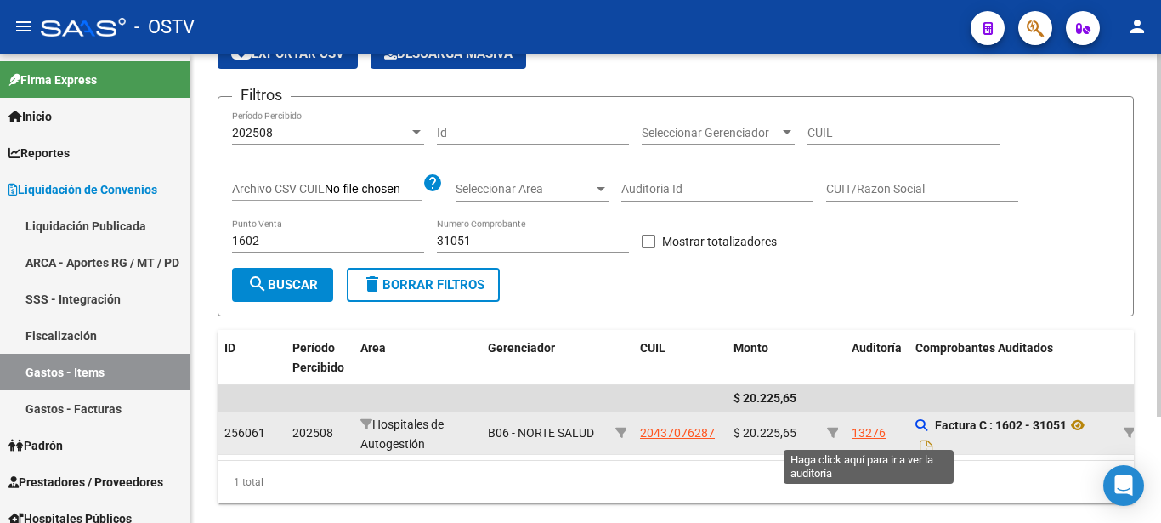
click at [874, 439] on div "13276" at bounding box center [869, 433] width 34 height 20
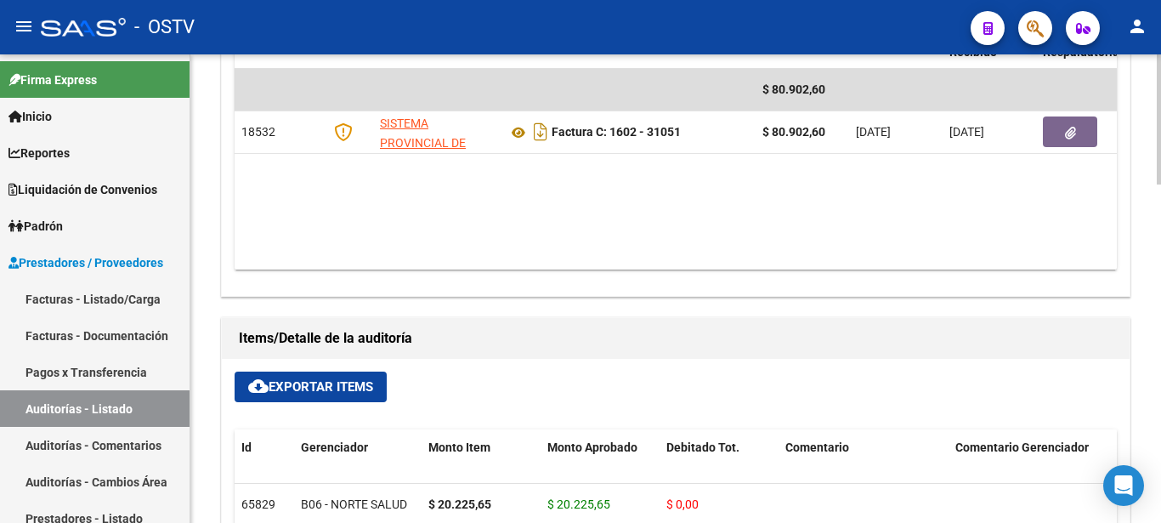
scroll to position [701, 0]
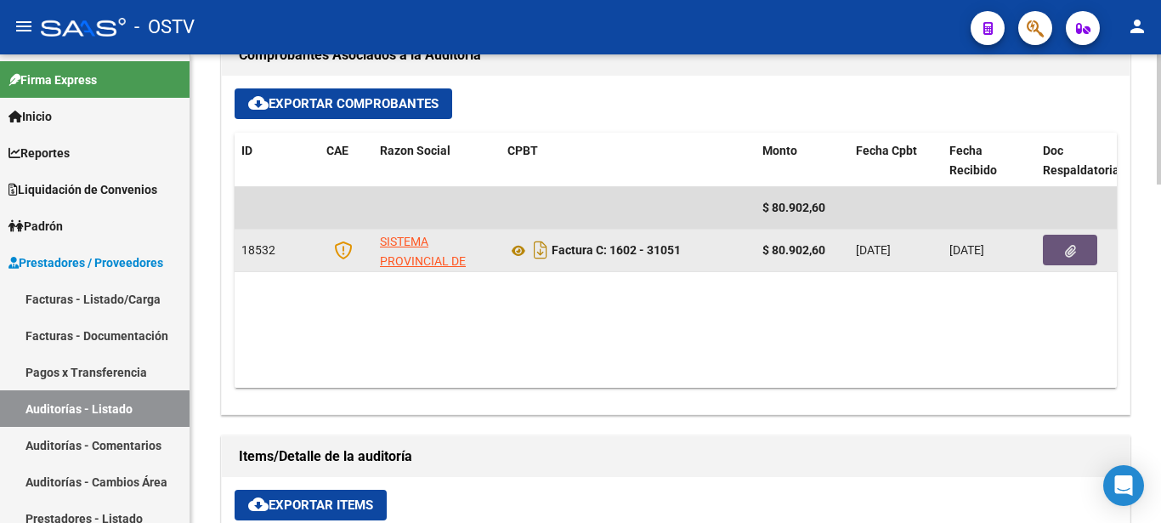
click at [1063, 255] on button "button" at bounding box center [1070, 250] width 54 height 31
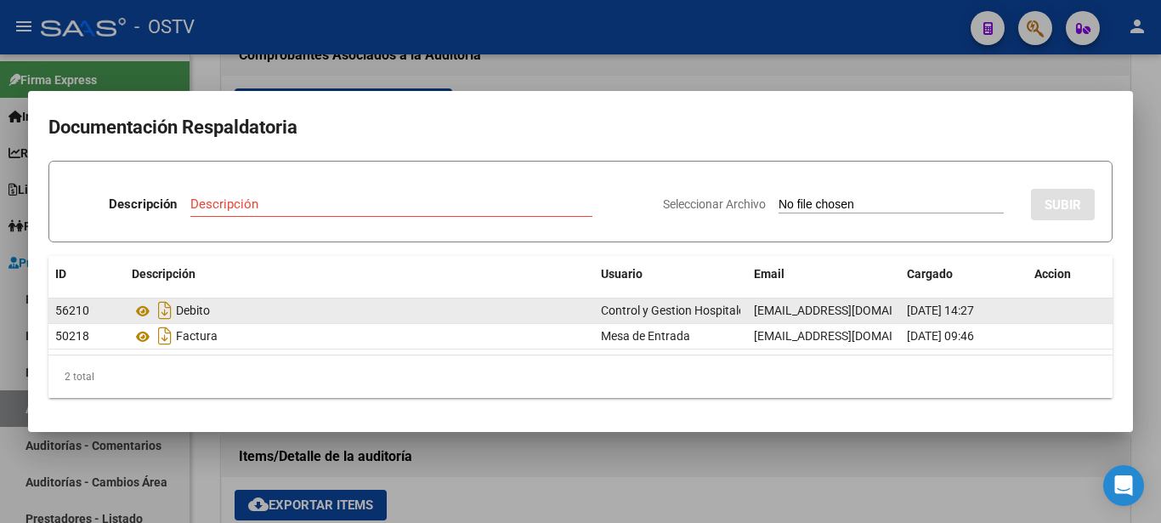
click at [212, 310] on div "Debito" at bounding box center [360, 310] width 456 height 27
click at [162, 308] on icon "Descargar documento" at bounding box center [165, 310] width 22 height 27
click at [136, 311] on icon at bounding box center [143, 311] width 22 height 20
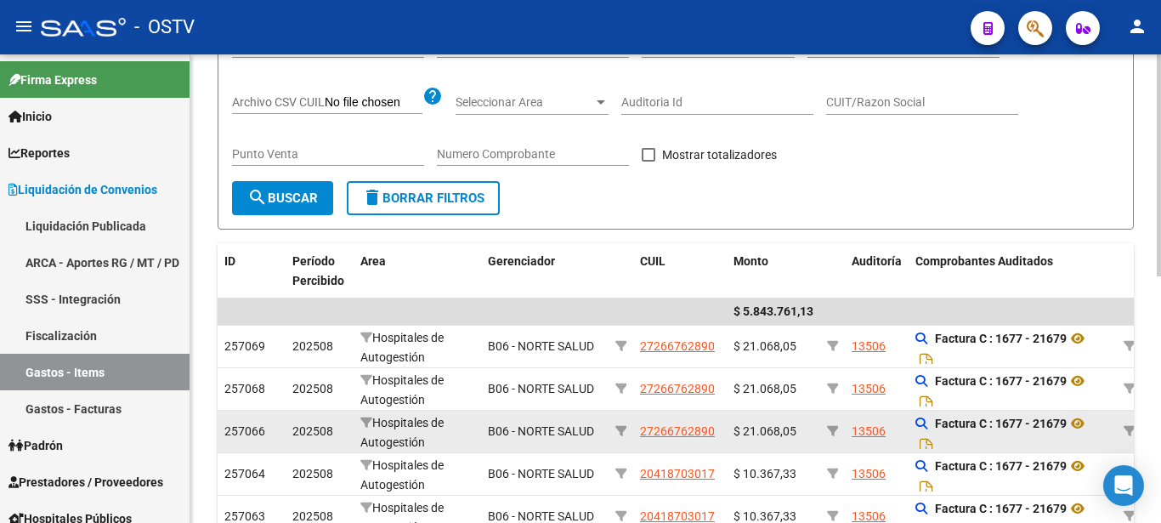
scroll to position [87, 0]
